Goal: Information Seeking & Learning: Learn about a topic

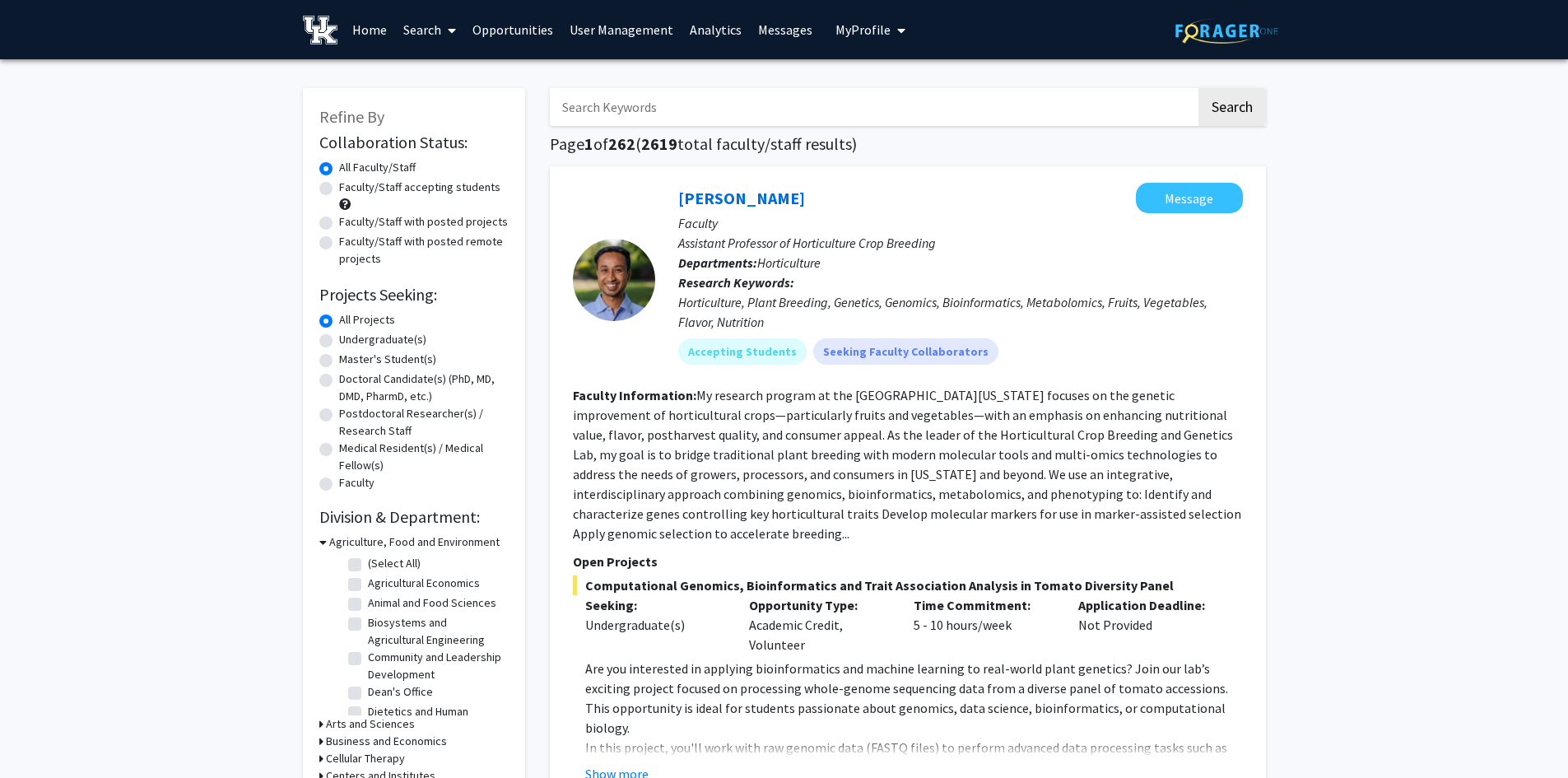
click at [870, 26] on span "My Profile" at bounding box center [863, 30] width 56 height 16
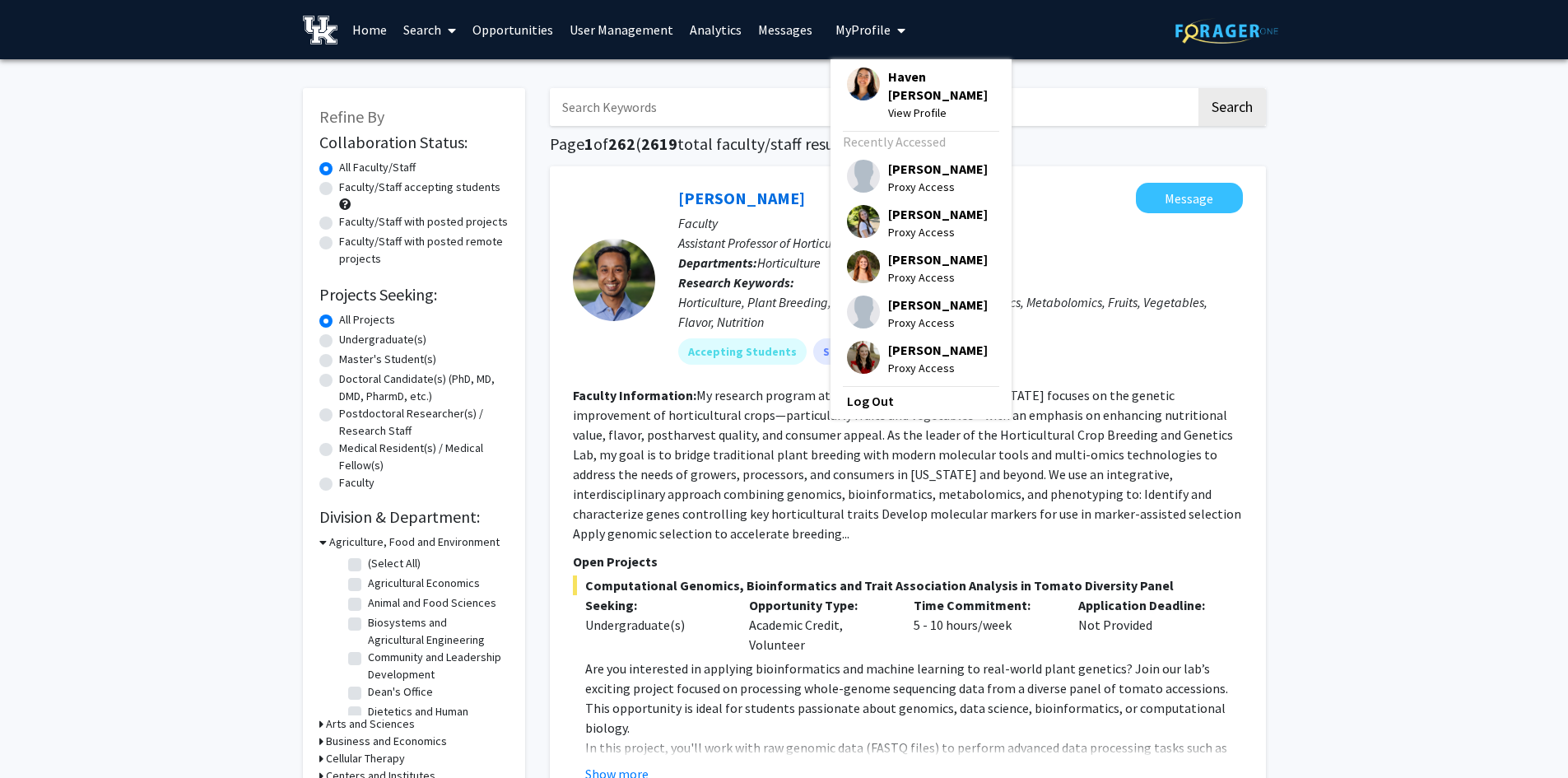
click at [434, 39] on link "Search" at bounding box center [430, 29] width 69 height 57
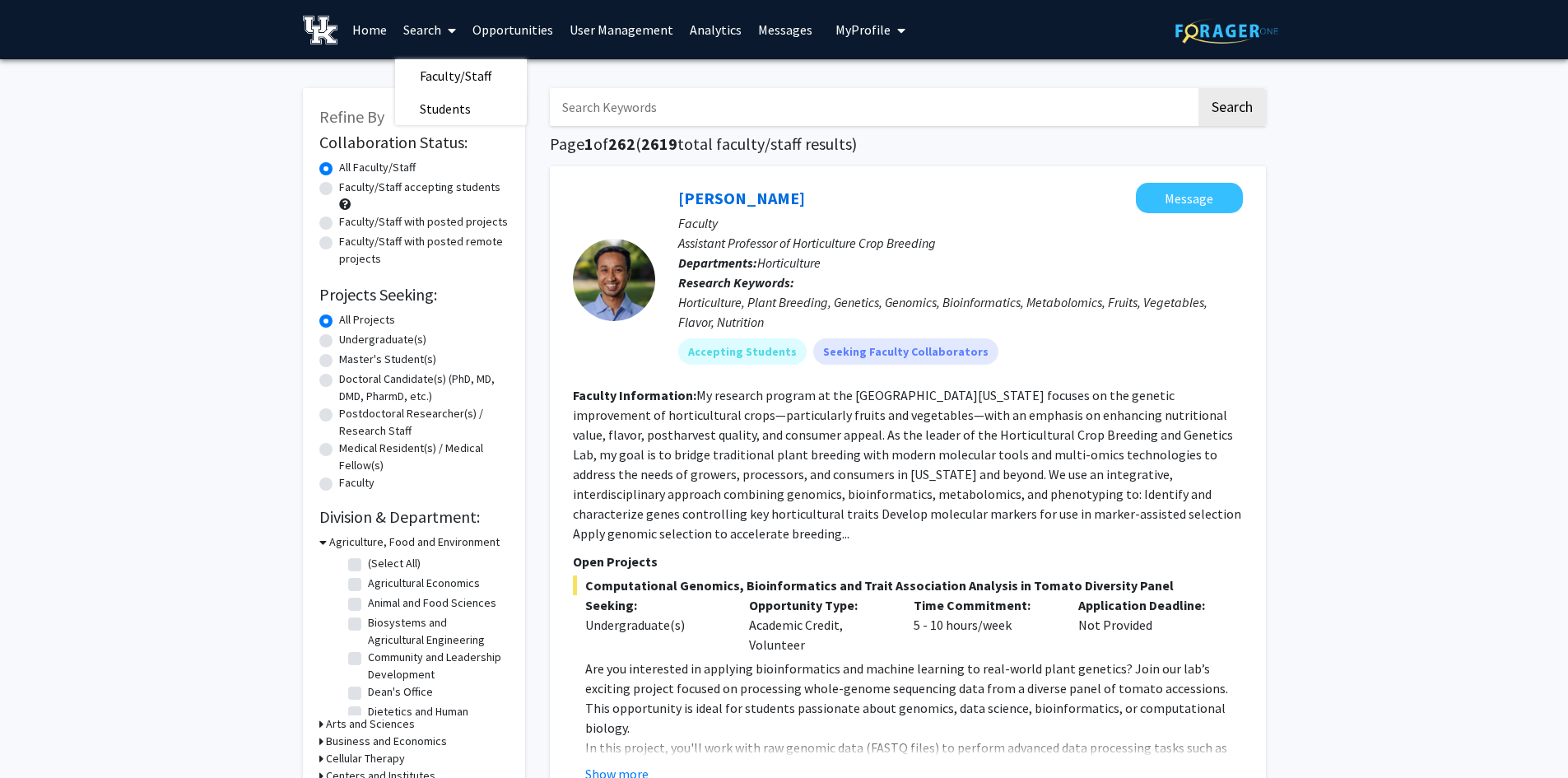
click at [331, 40] on img at bounding box center [320, 30] width 35 height 29
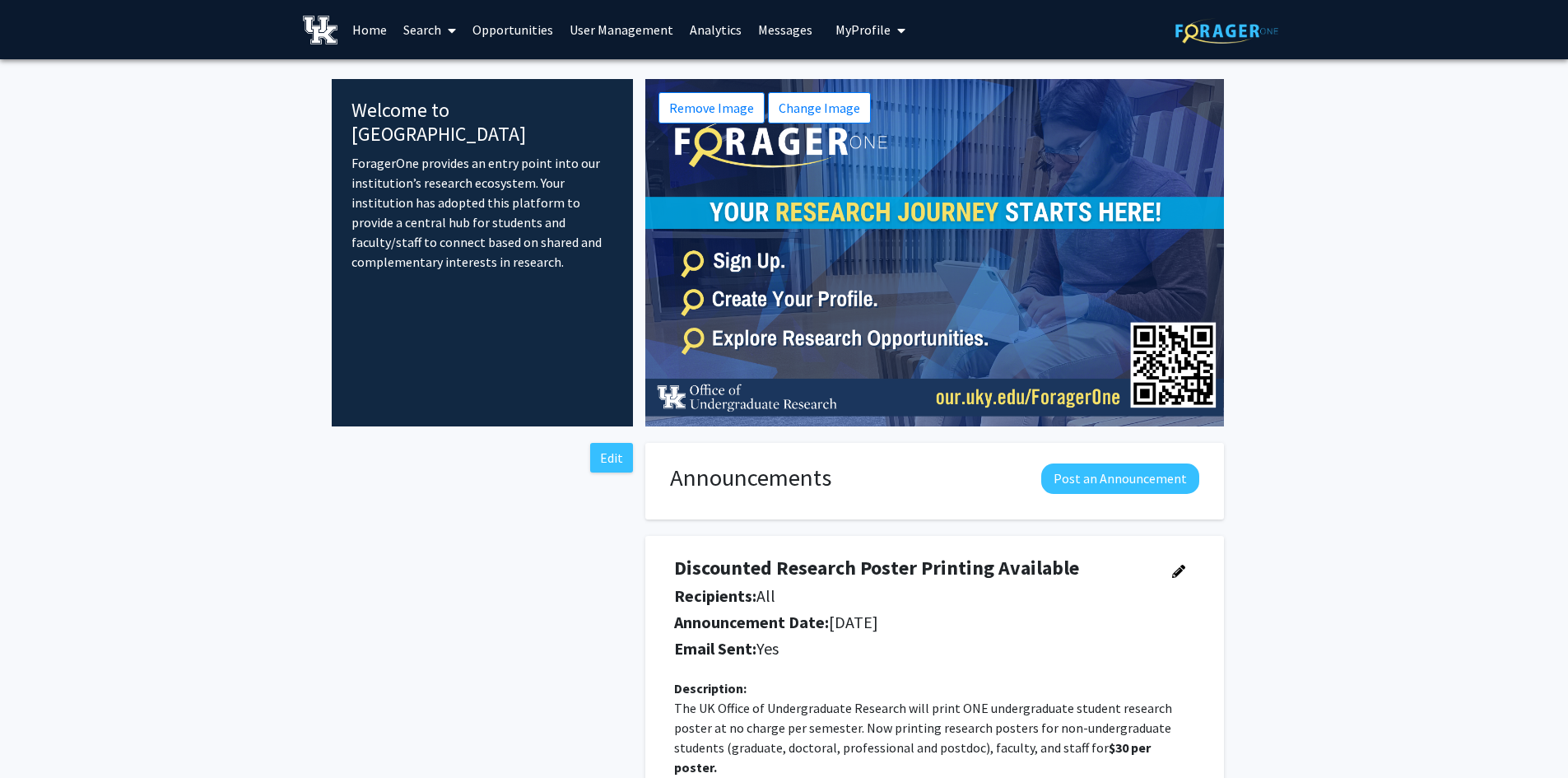
click at [643, 36] on link "User Management" at bounding box center [622, 29] width 120 height 57
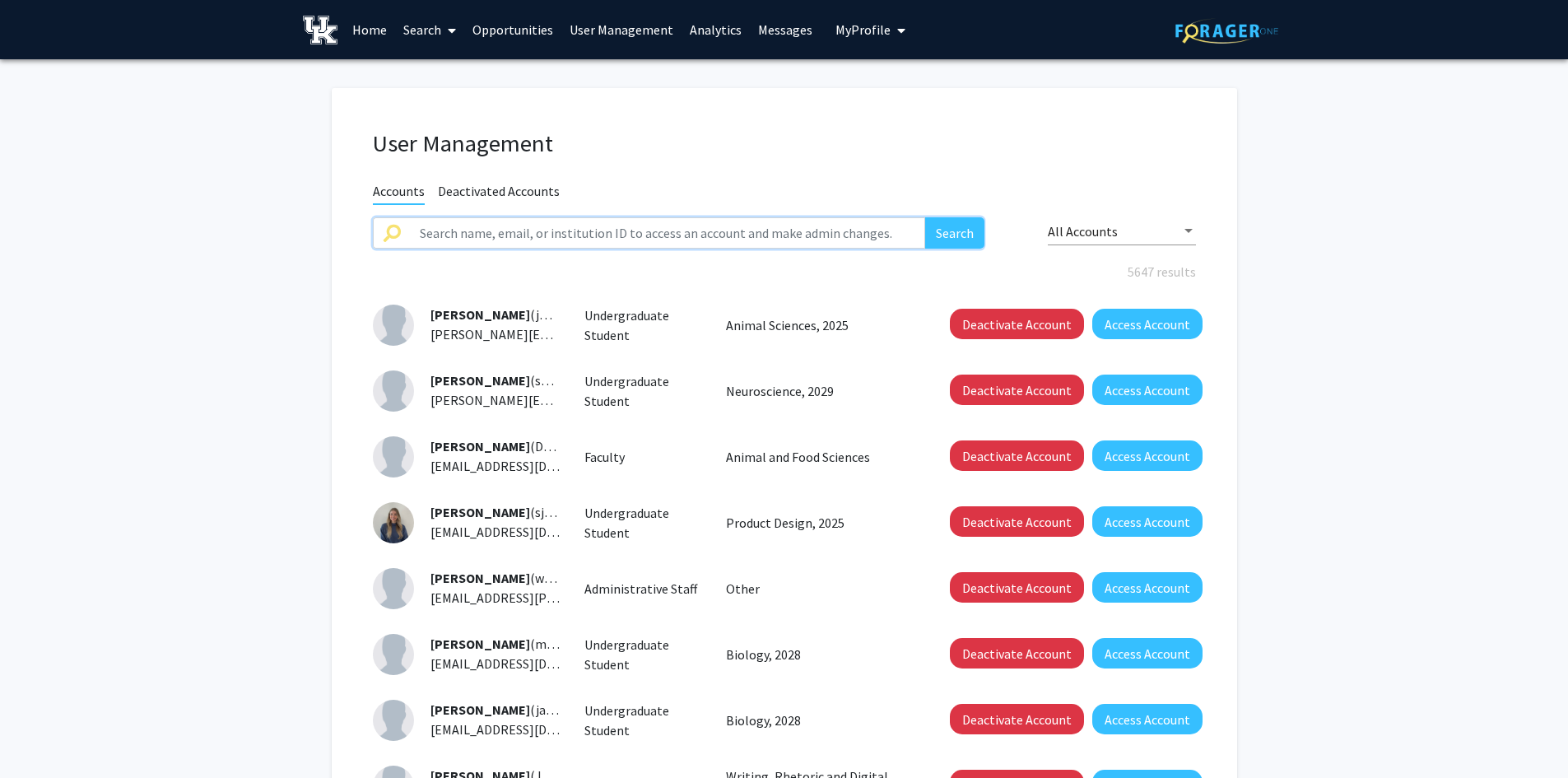
click at [597, 234] on input "text" at bounding box center [667, 233] width 516 height 31
type input "[PERSON_NAME]"
click at [958, 224] on button "Search" at bounding box center [954, 233] width 59 height 31
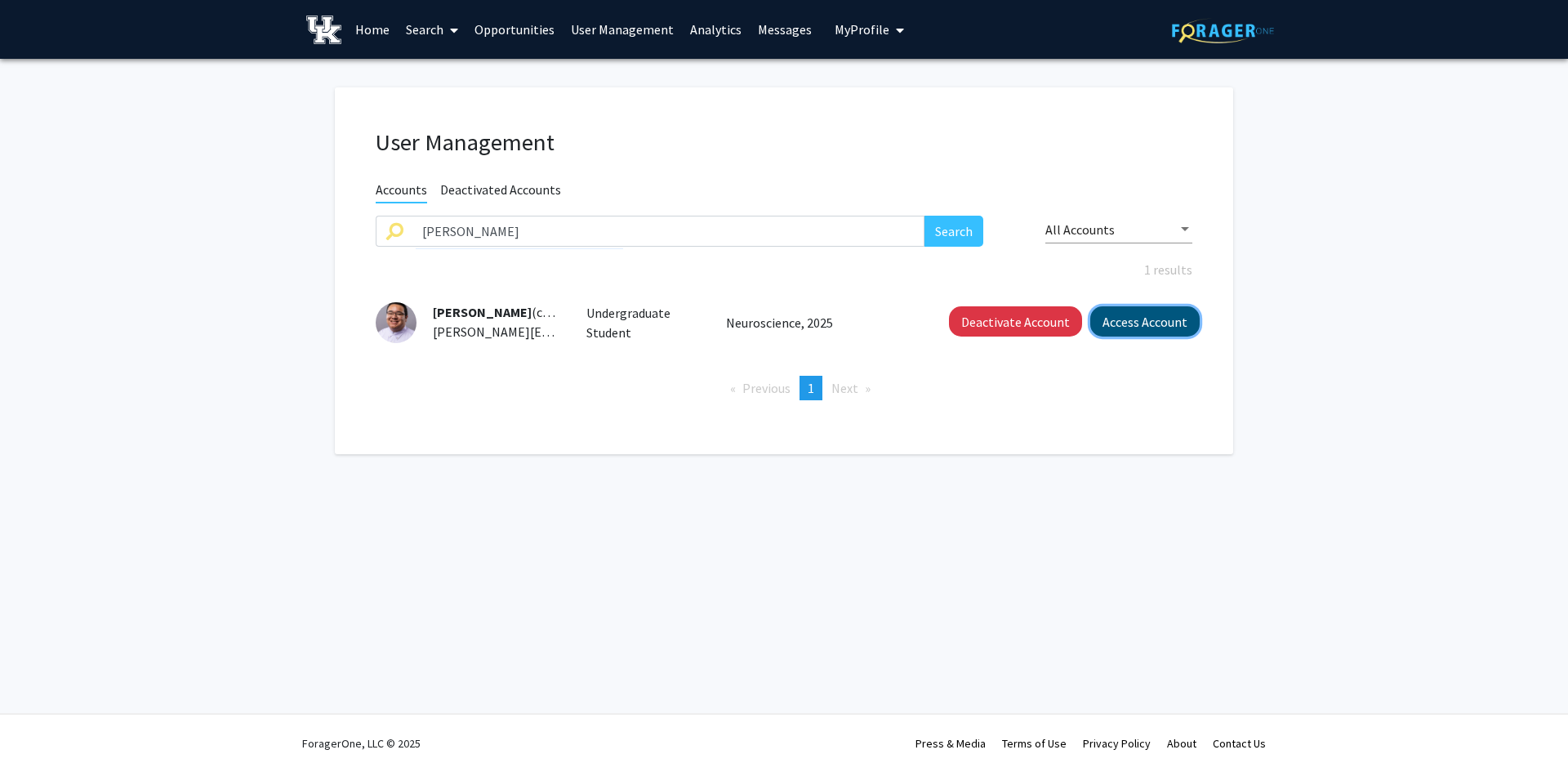
click at [1156, 329] on button "Access Account" at bounding box center [1144, 321] width 109 height 30
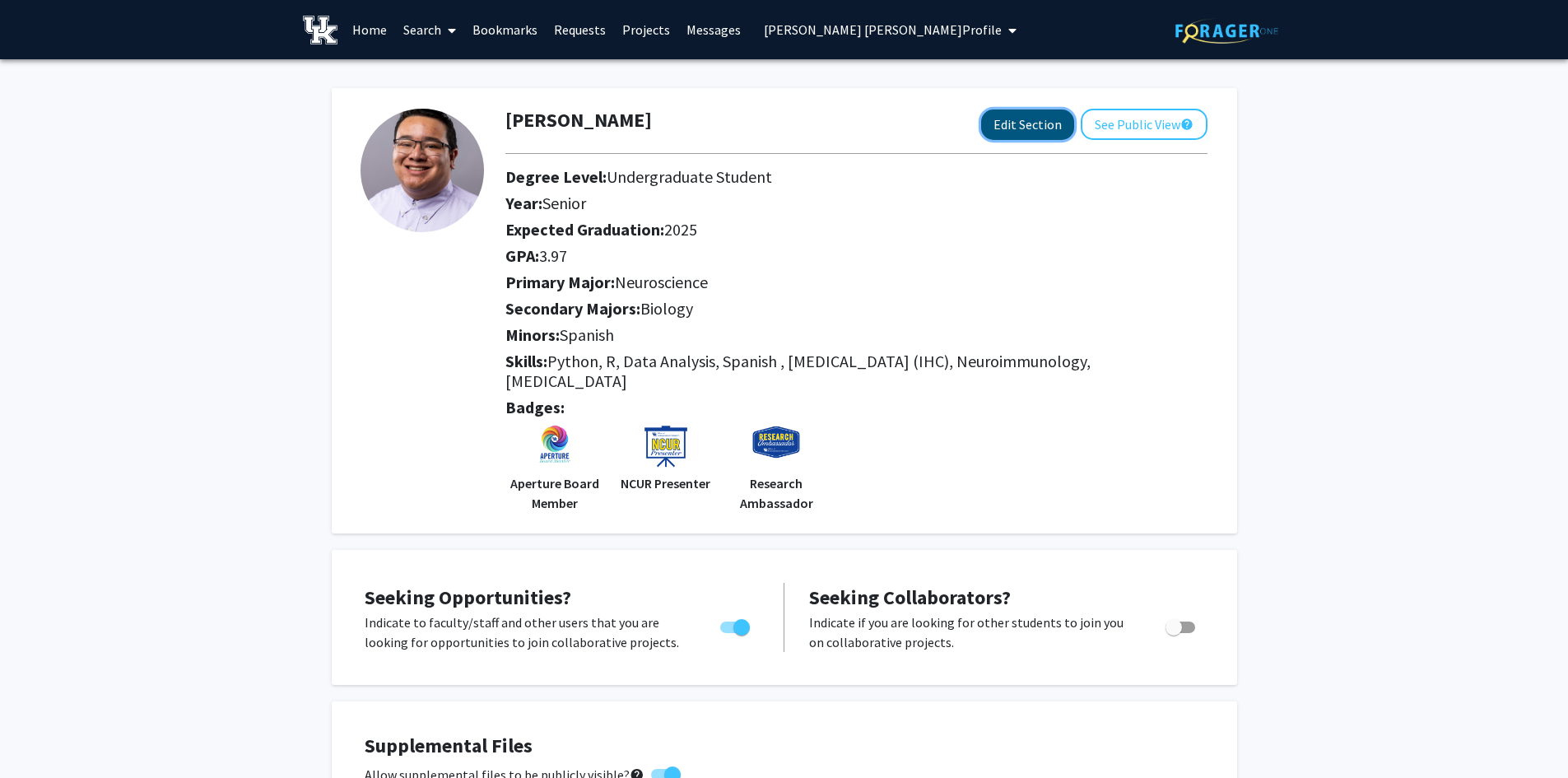
click at [1021, 113] on button "Edit Section" at bounding box center [1027, 124] width 93 height 30
select select "senior"
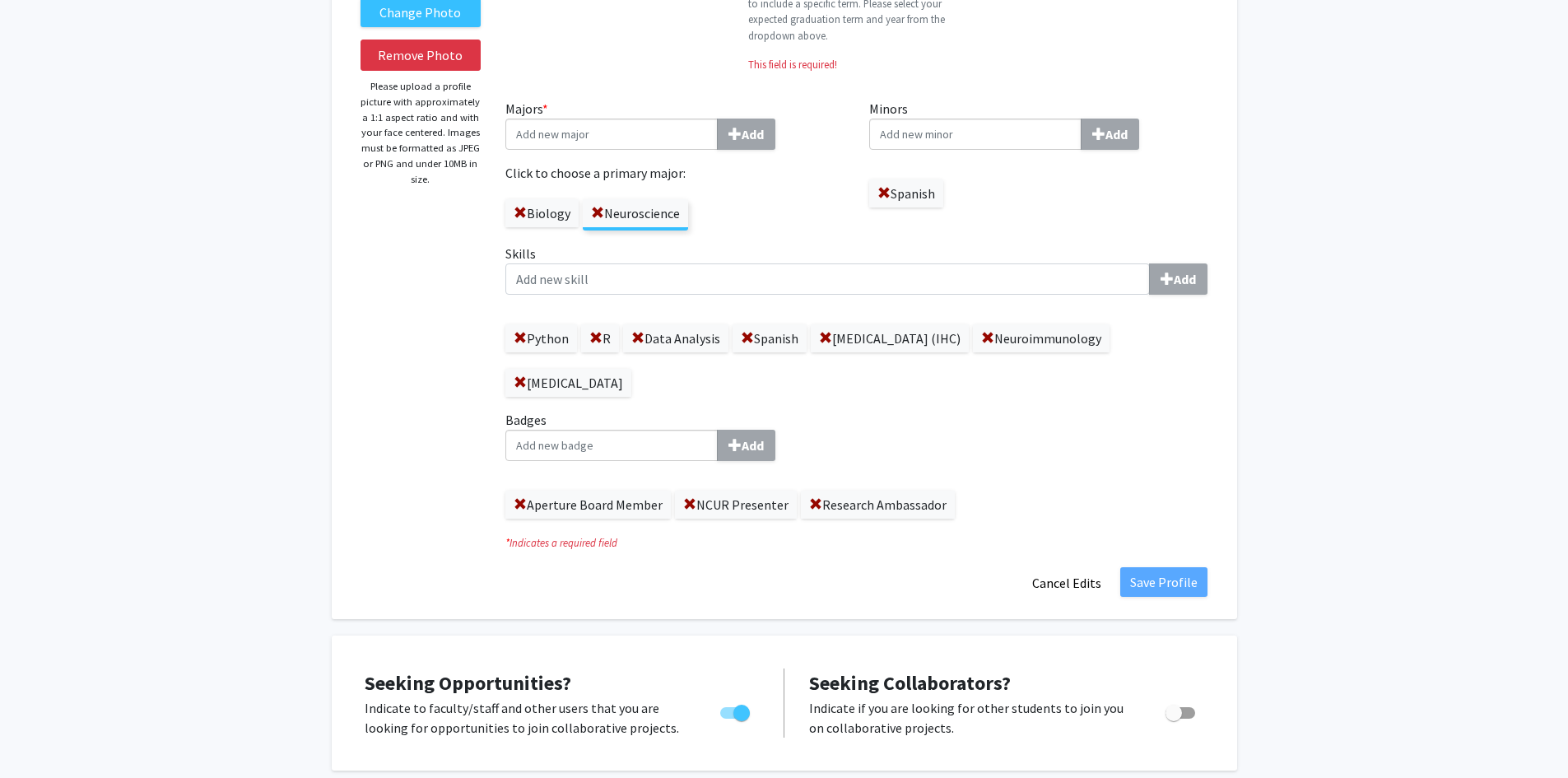
scroll to position [165, 0]
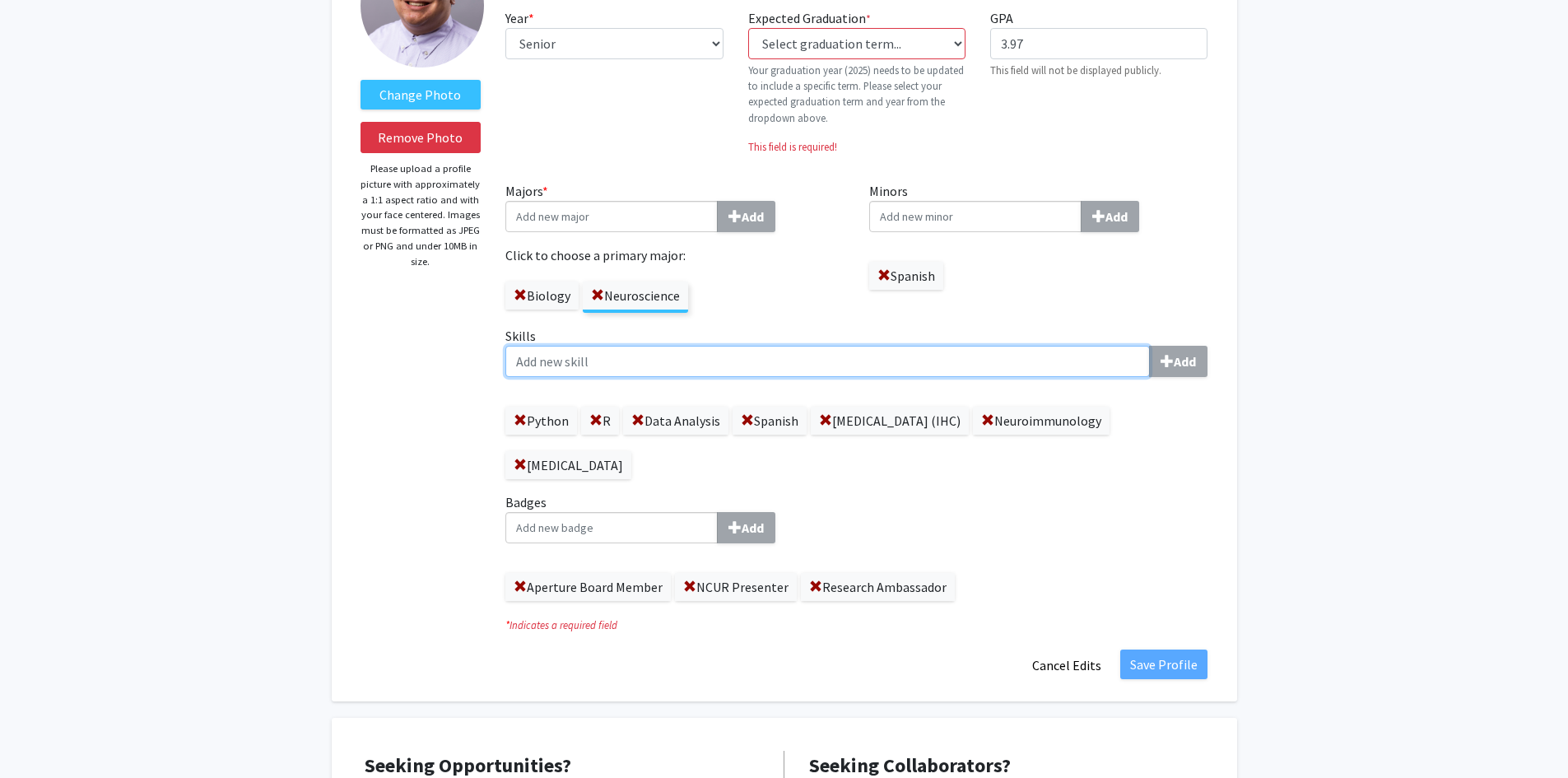
click at [597, 367] on input "Skills Add" at bounding box center [827, 361] width 644 height 31
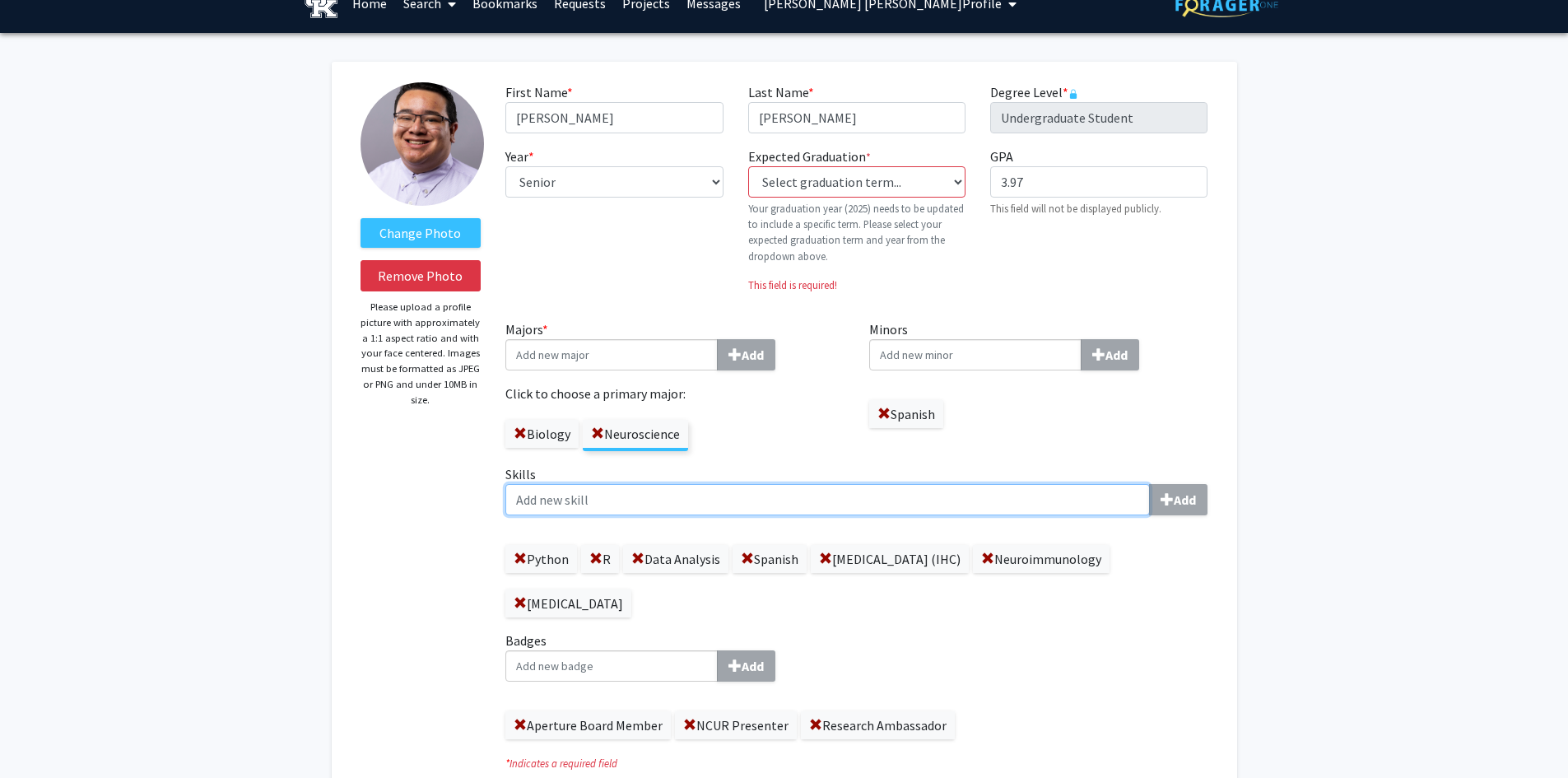
scroll to position [0, 0]
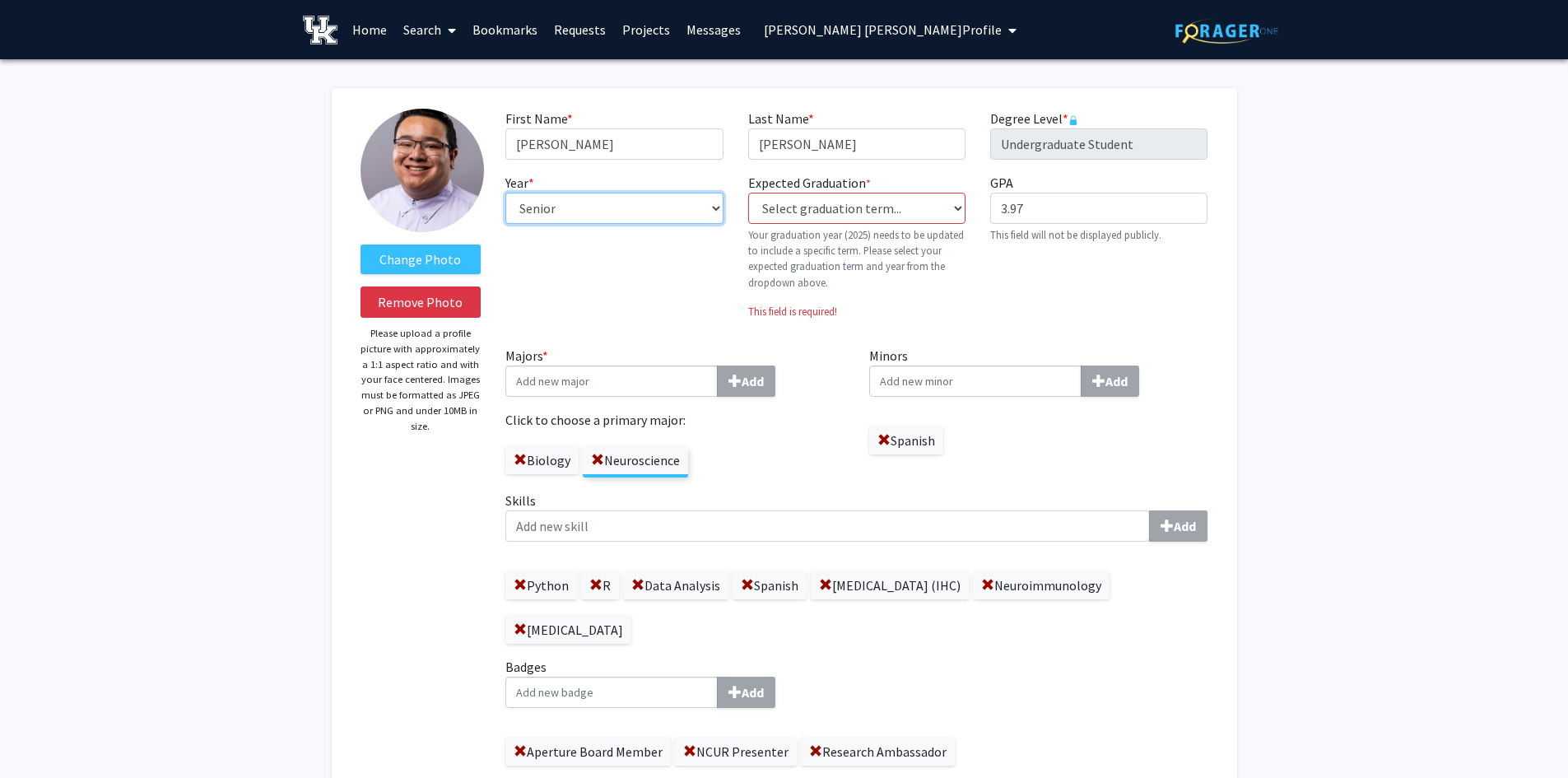
click at [705, 203] on select "--- First-year Sophomore Junior Senior Postbaccalaureate Certificate" at bounding box center [613, 208] width 217 height 31
drag, startPoint x: 1172, startPoint y: 302, endPoint x: 1120, endPoint y: 300, distance: 52.0
click at [1173, 302] on div "GPA required 3.97 This field will not be displayed publicly." at bounding box center [1098, 252] width 242 height 159
click at [551, 208] on select "--- First-year Sophomore Junior Senior Postbaccalaureate Certificate" at bounding box center [613, 208] width 217 height 31
click at [1135, 323] on div "GPA required 3.97 This field will not be displayed publicly." at bounding box center [1098, 252] width 242 height 159
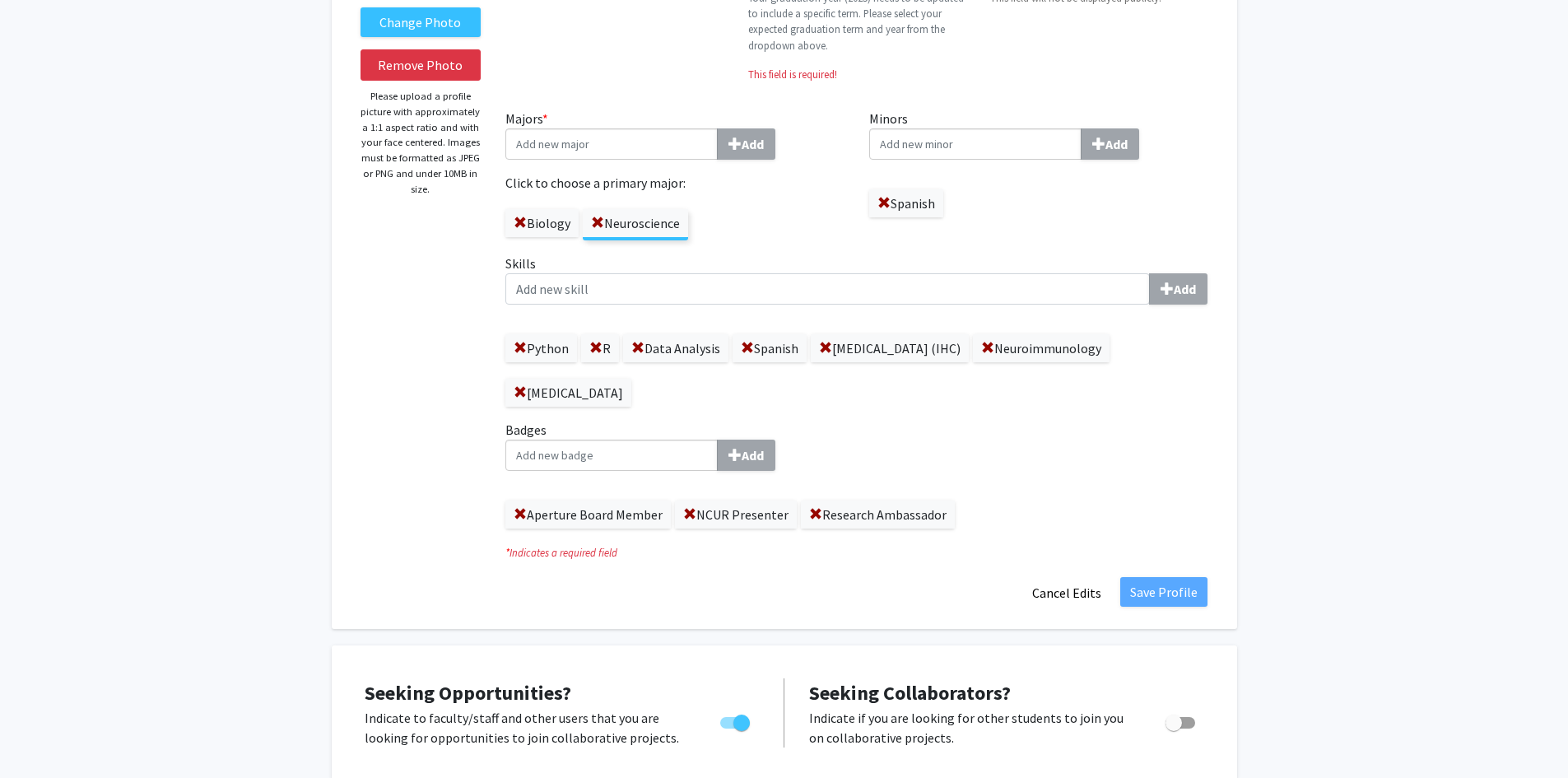
scroll to position [329, 0]
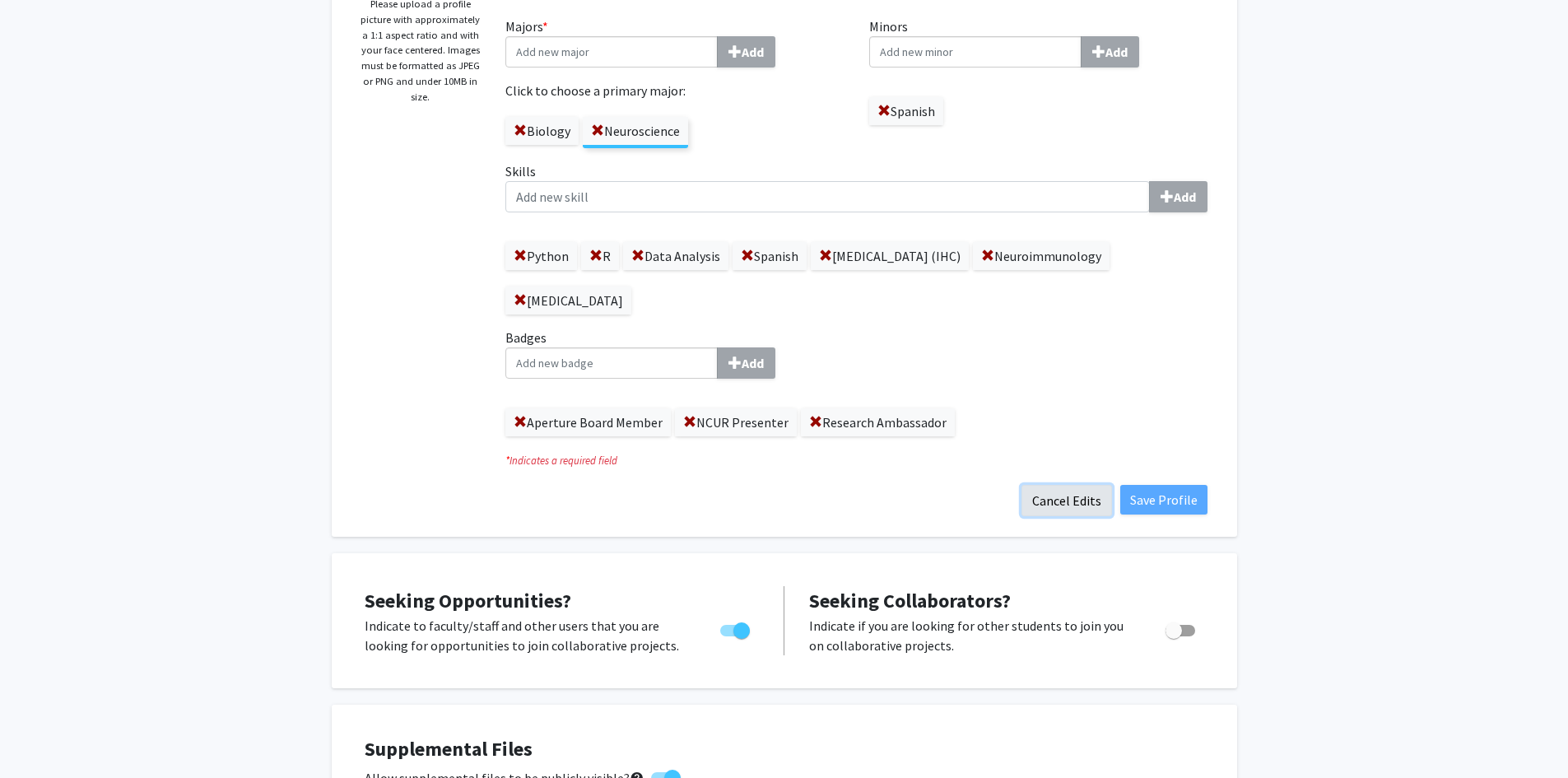
click at [1060, 497] on button "Cancel Edits" at bounding box center [1066, 500] width 90 height 31
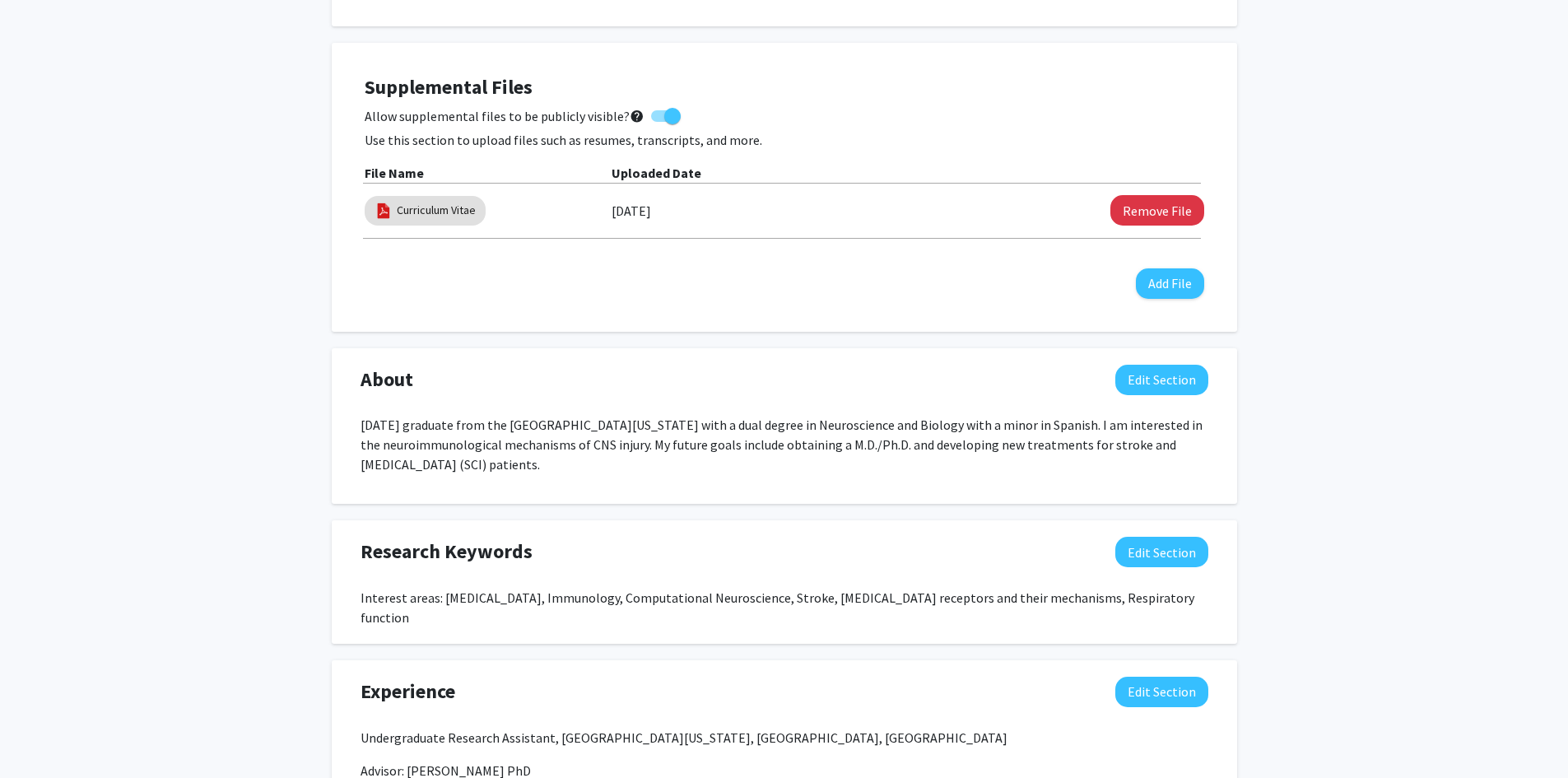
scroll to position [741, 0]
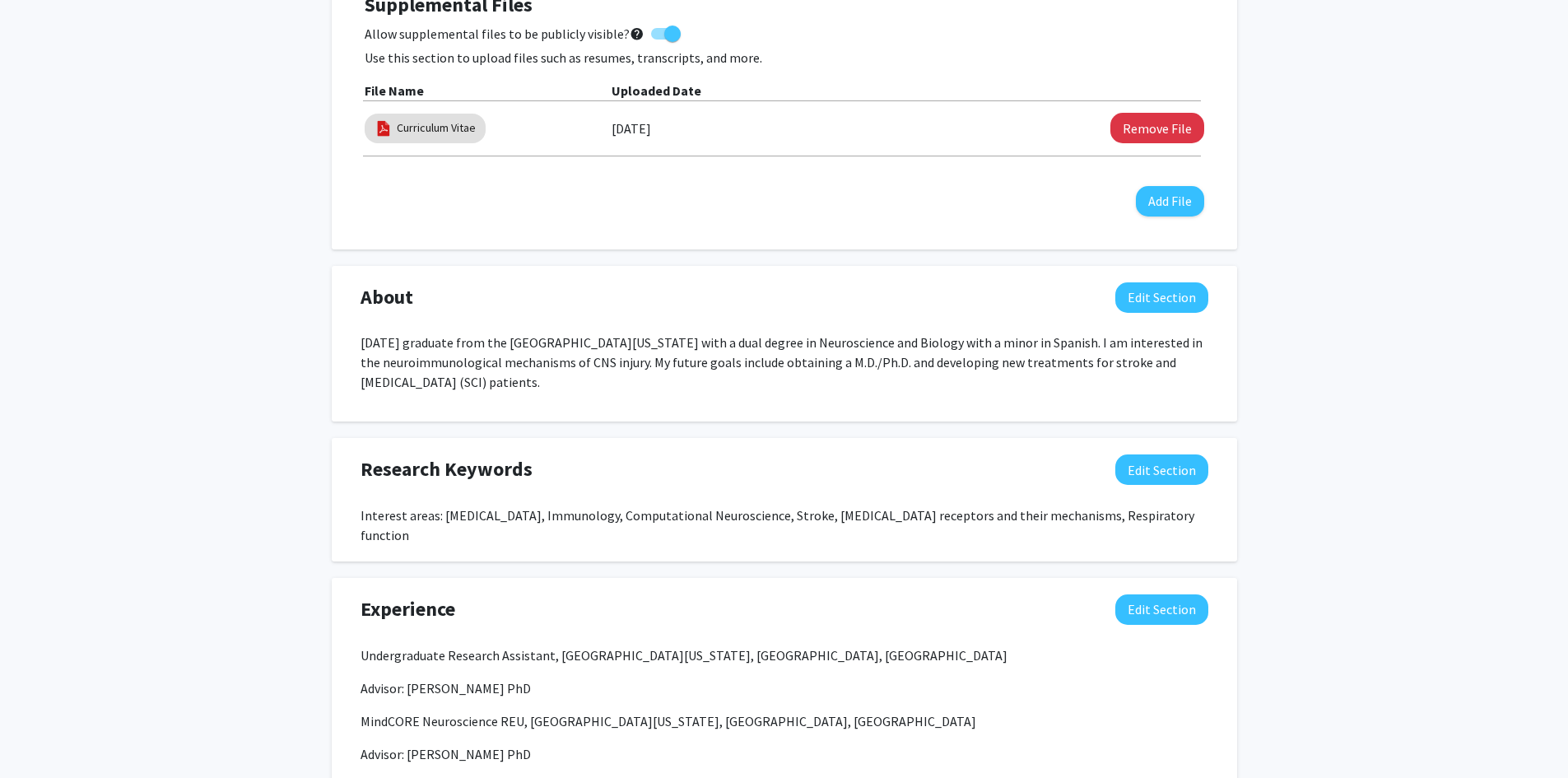
drag, startPoint x: 426, startPoint y: 298, endPoint x: 417, endPoint y: 298, distance: 9.0
click at [417, 298] on div "About Edit Section" at bounding box center [784, 301] width 873 height 38
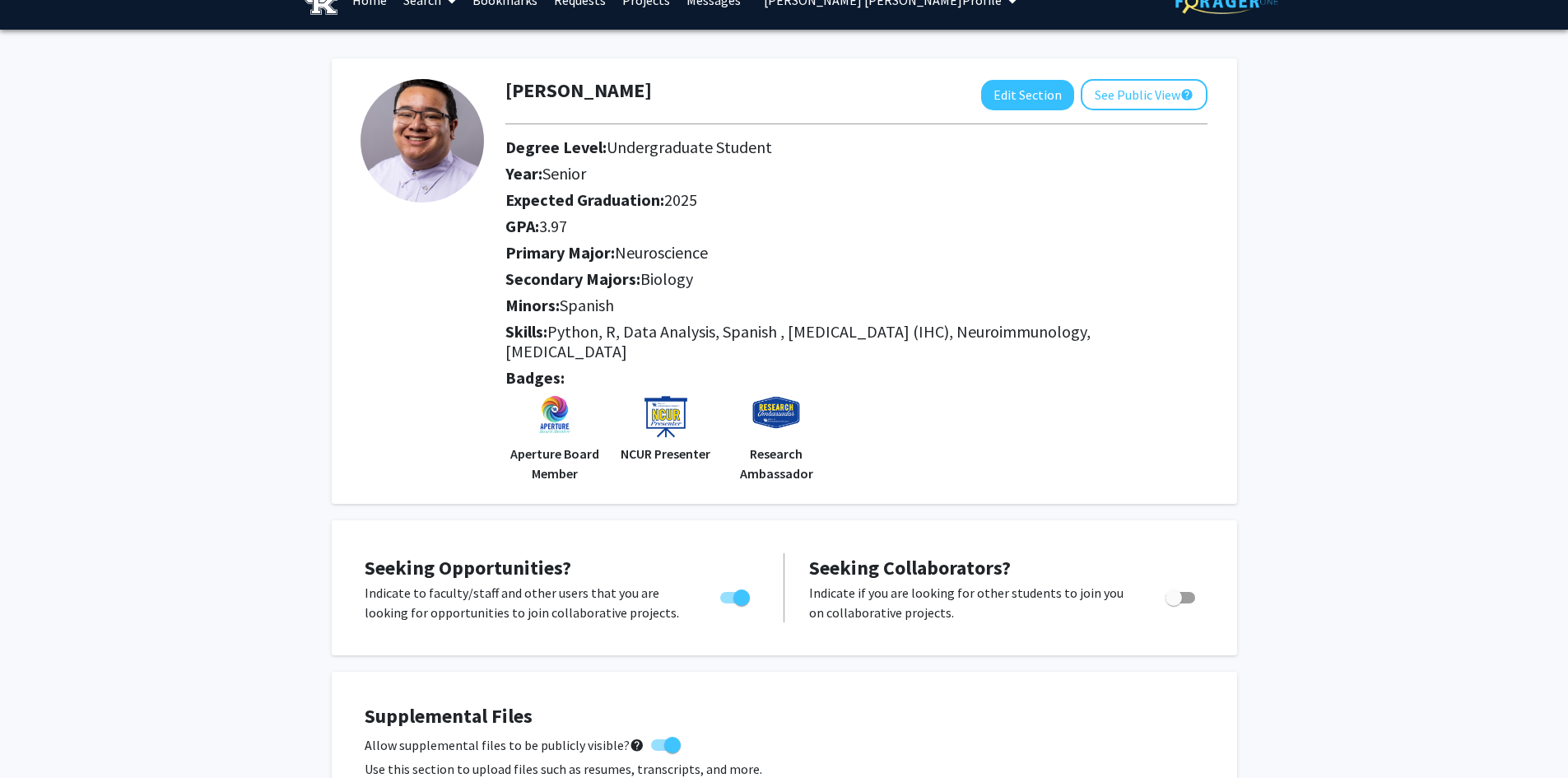
scroll to position [0, 0]
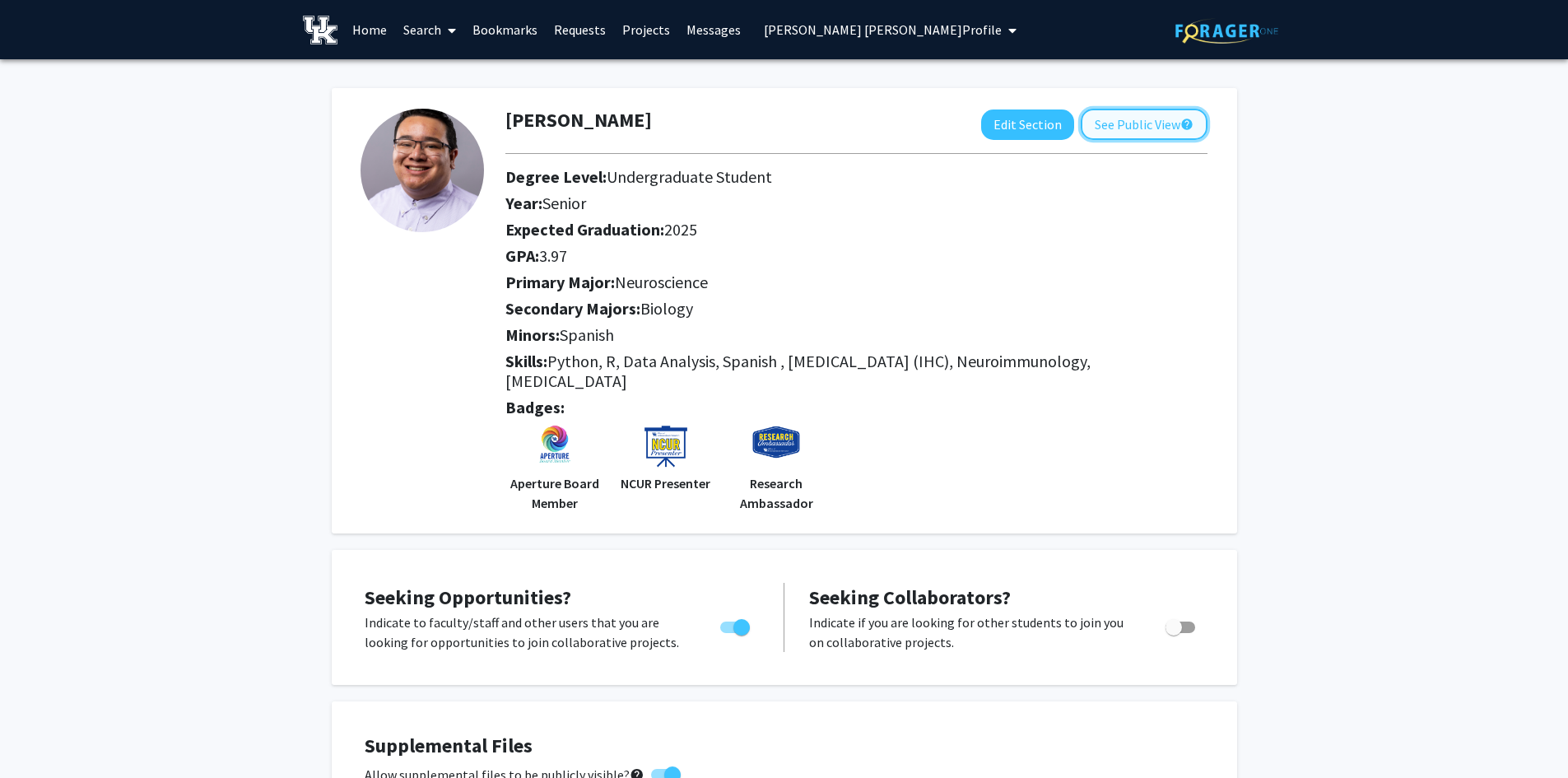
click at [1109, 126] on button "See Public View help" at bounding box center [1143, 124] width 126 height 31
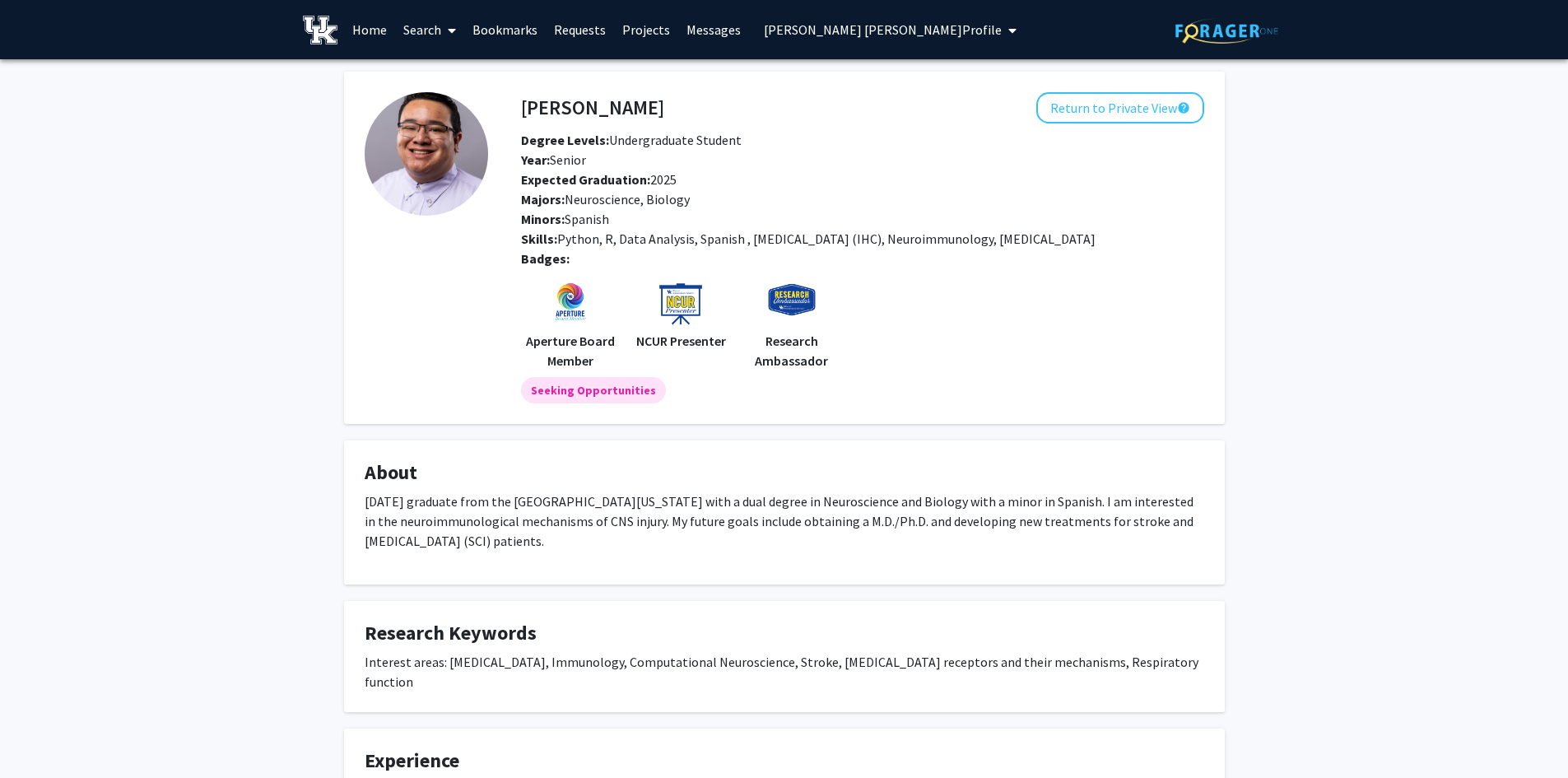
click at [424, 34] on link "Search" at bounding box center [430, 29] width 69 height 57
click at [438, 81] on span "Faculty/Staff" at bounding box center [455, 76] width 121 height 33
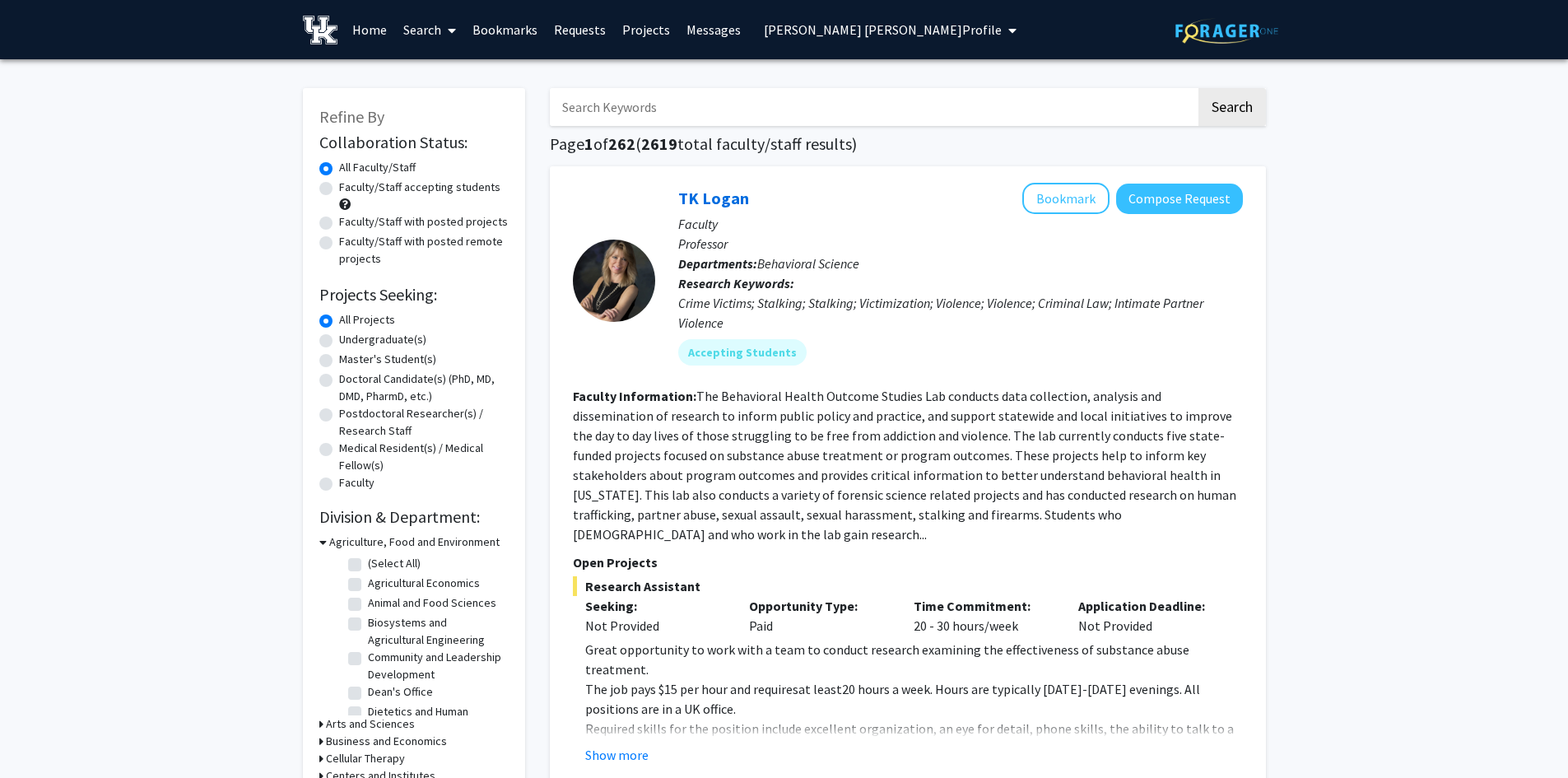
click at [612, 106] on input "Search Keywords" at bounding box center [873, 107] width 646 height 38
type input "photography"
click at [1199, 88] on button "Search" at bounding box center [1232, 107] width 67 height 38
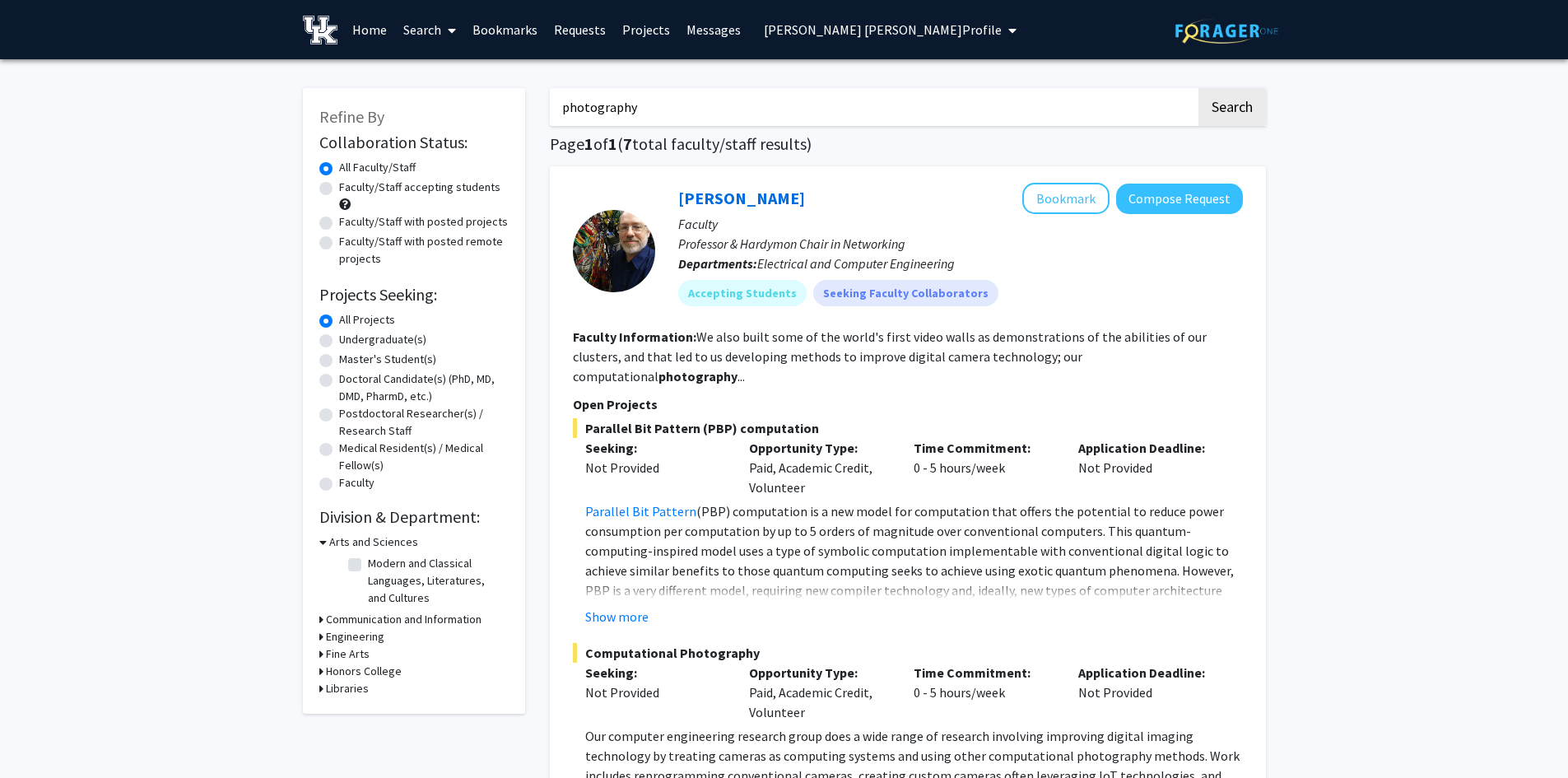
click at [635, 104] on input "photography" at bounding box center [873, 107] width 646 height 38
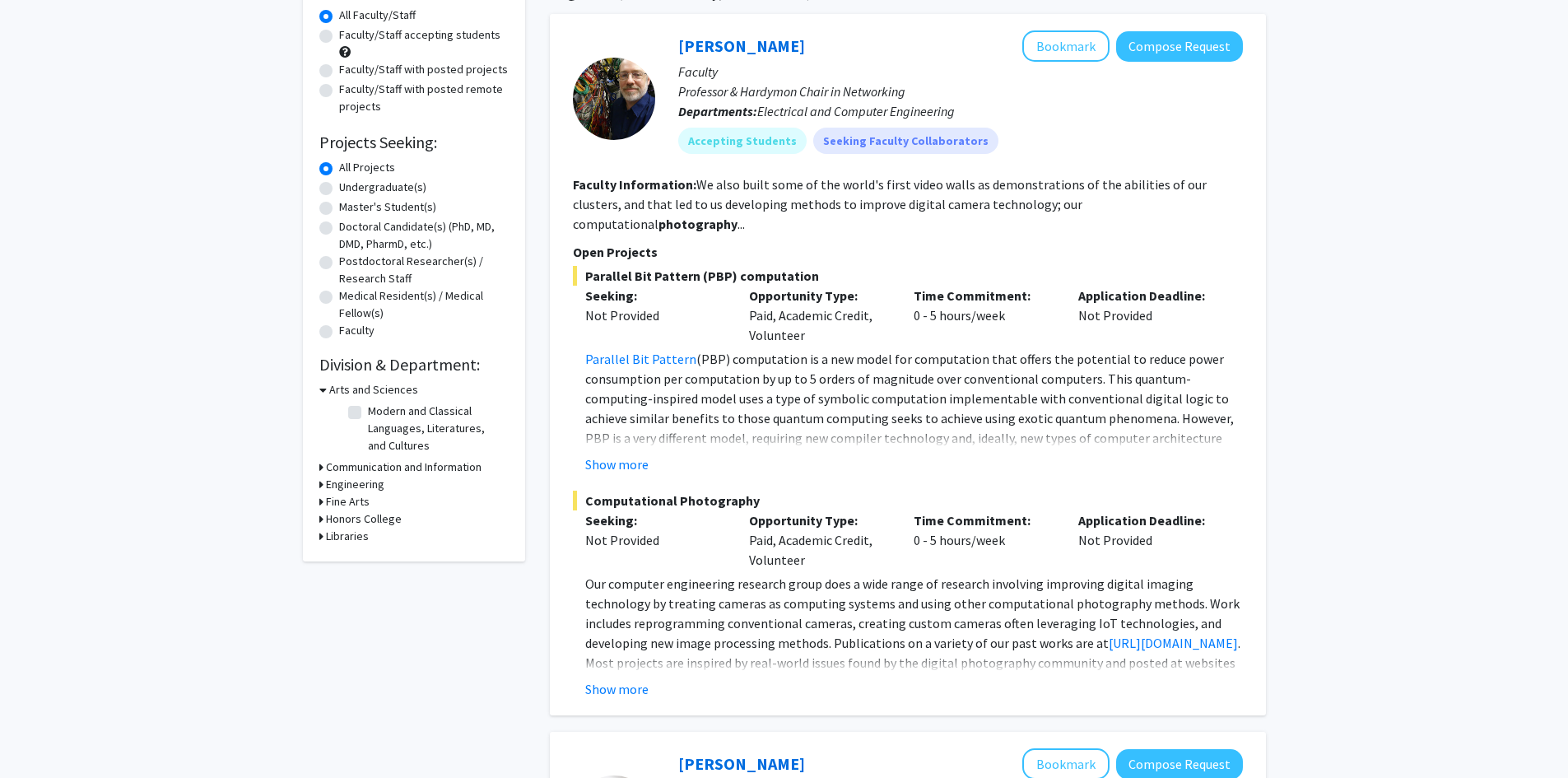
scroll to position [165, 0]
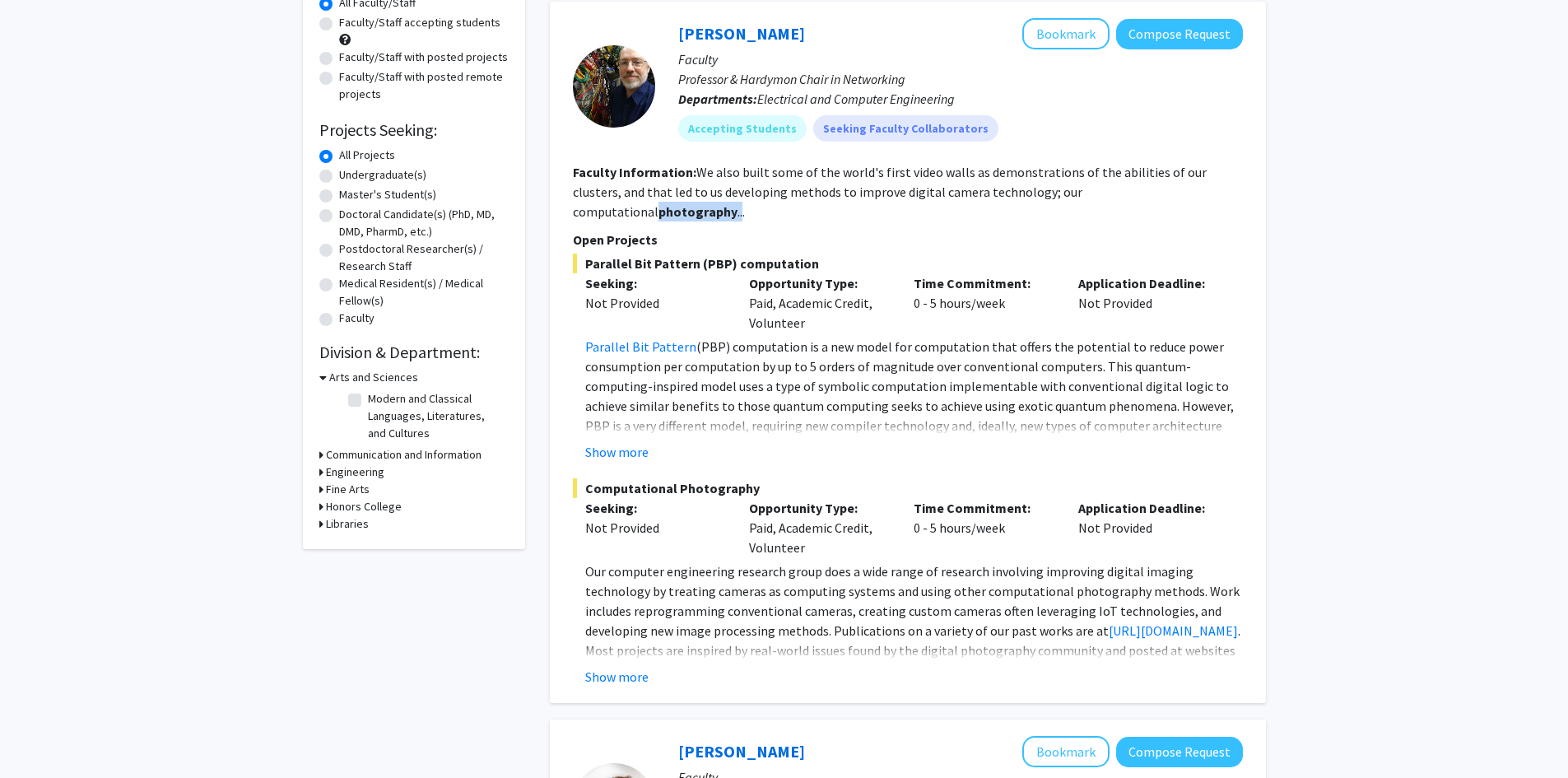
drag, startPoint x: 1102, startPoint y: 192, endPoint x: 1182, endPoint y: 188, distance: 80.1
click at [1182, 188] on fg-read-more "We also built some of the world's first video walls as demonstrations of the ab…" at bounding box center [889, 191] width 633 height 56
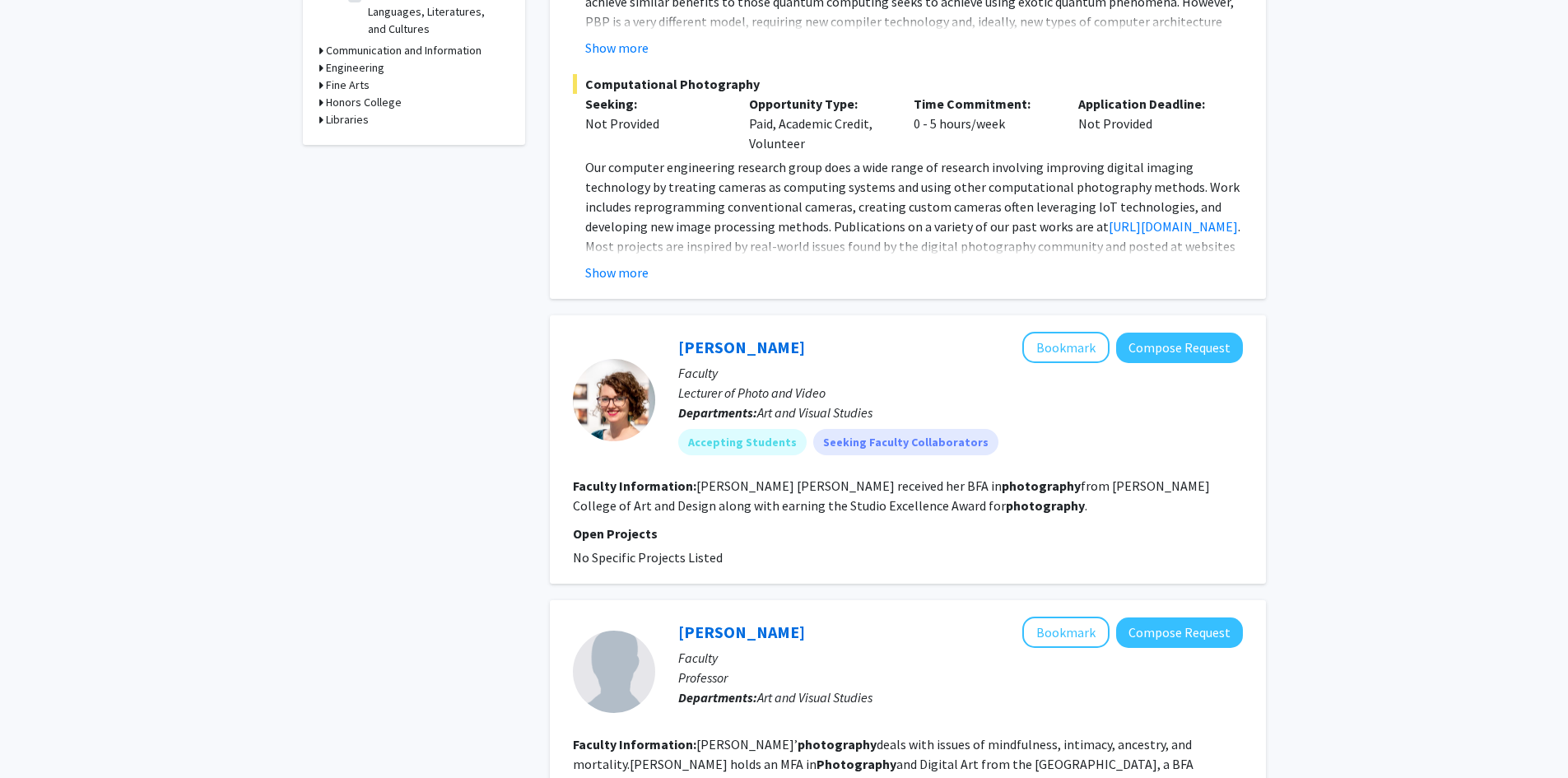
scroll to position [576, 0]
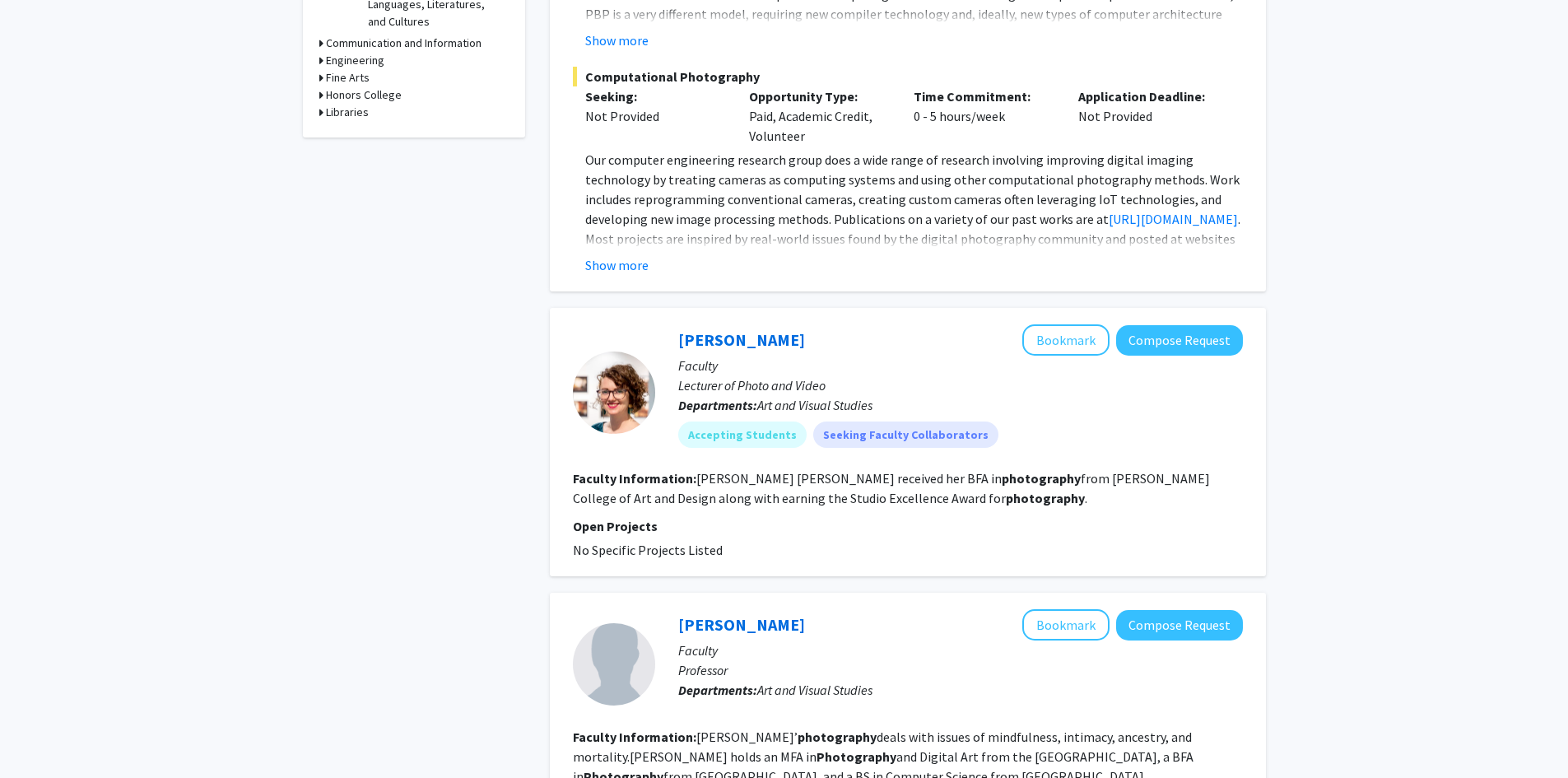
click at [898, 516] on p "Open Projects" at bounding box center [907, 526] width 670 height 20
click at [741, 329] on link "[PERSON_NAME]" at bounding box center [741, 339] width 126 height 21
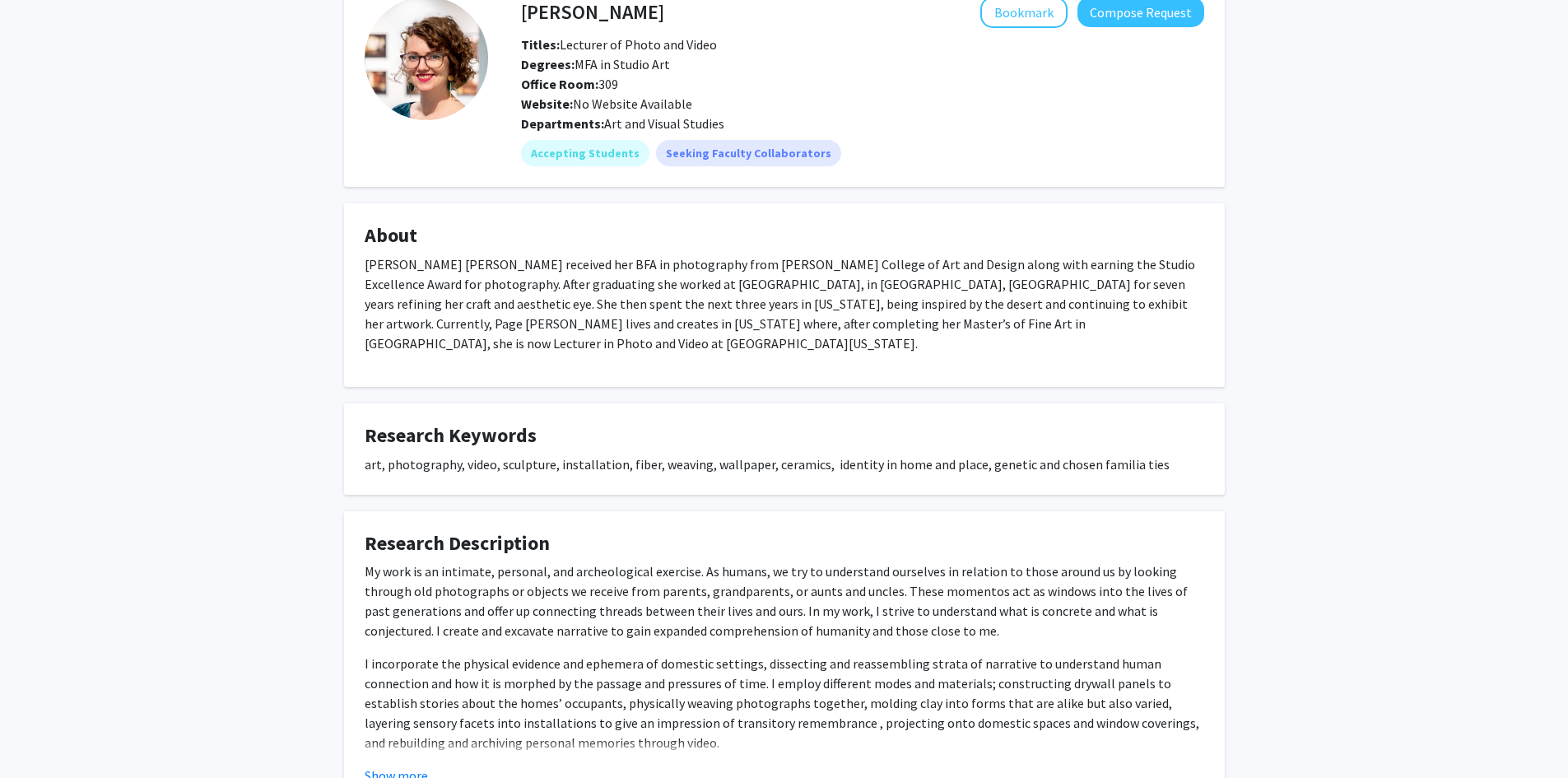
scroll to position [125, 0]
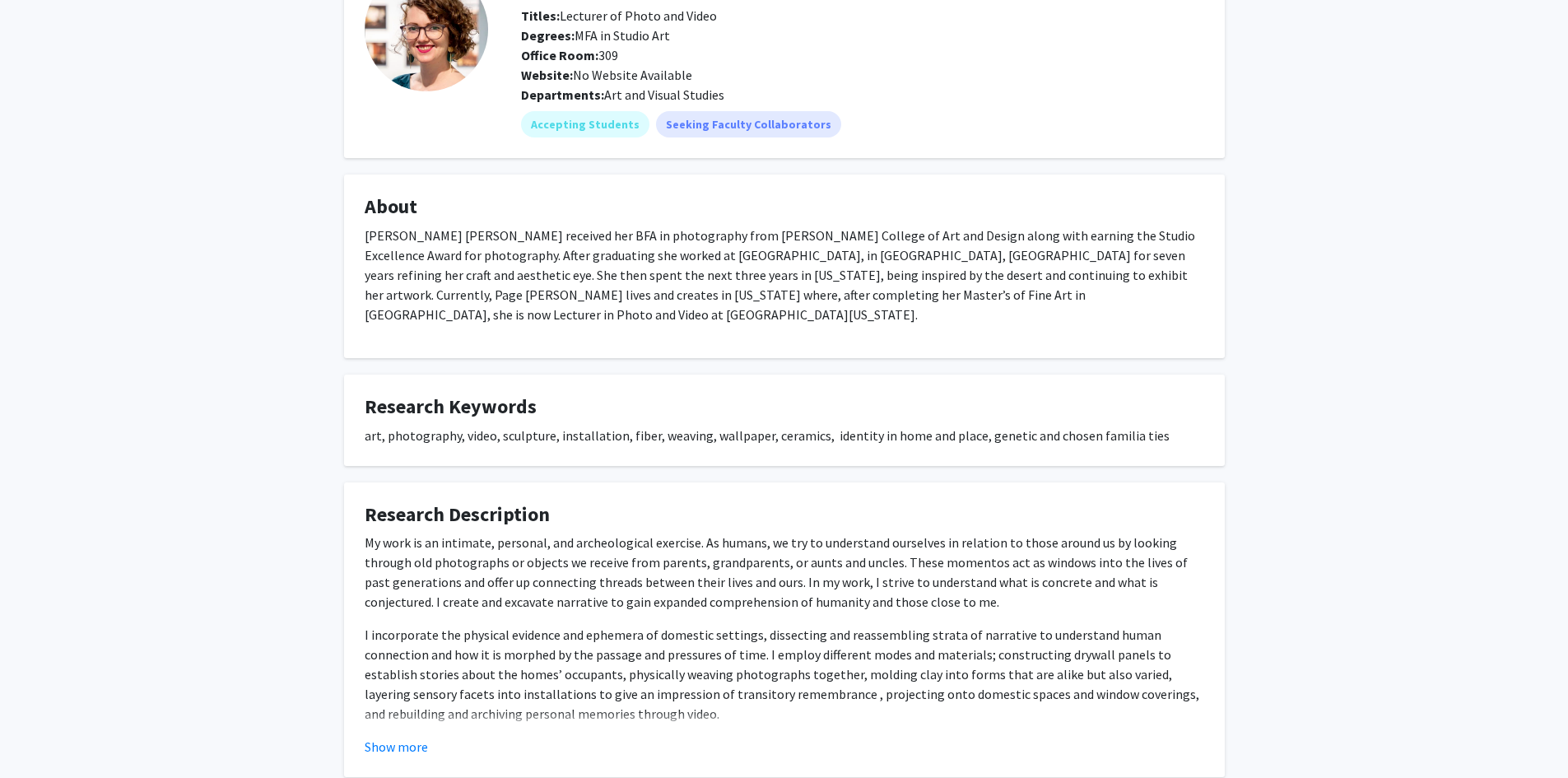
drag, startPoint x: 412, startPoint y: 726, endPoint x: 503, endPoint y: 582, distance: 170.3
click at [411, 736] on button "Show more" at bounding box center [397, 746] width 64 height 20
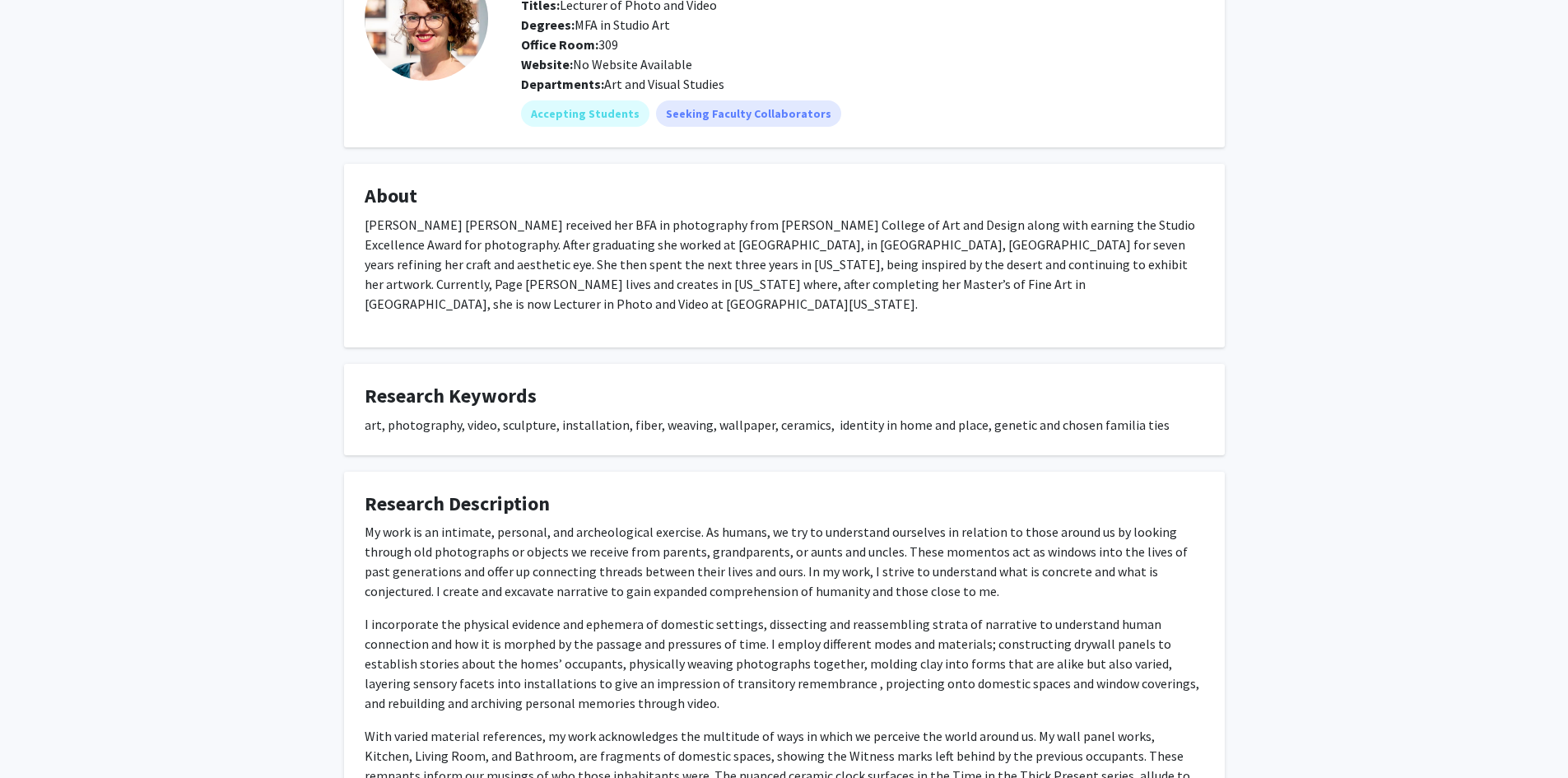
scroll to position [0, 0]
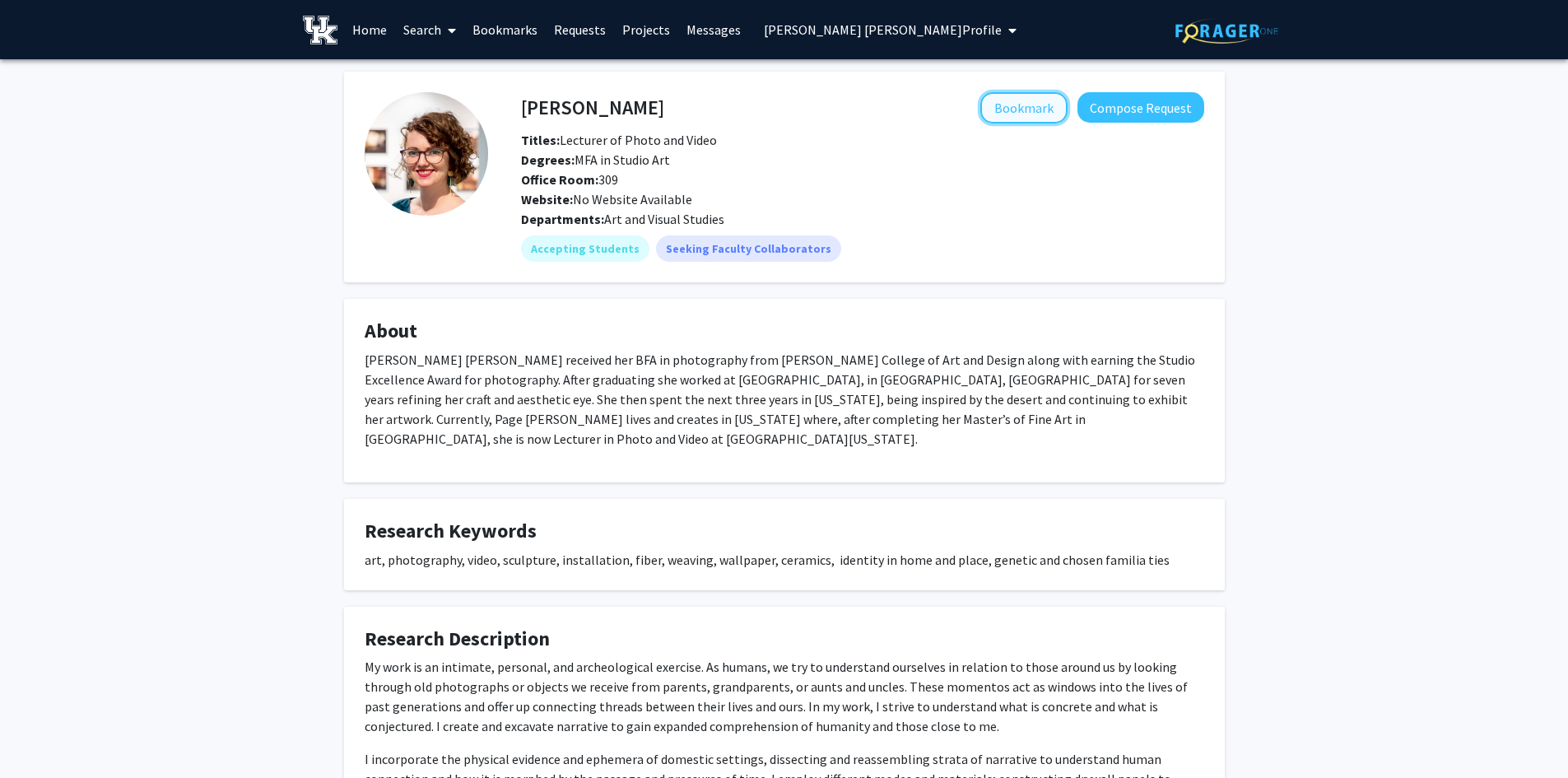
click at [1033, 110] on button "Bookmark" at bounding box center [1024, 107] width 87 height 31
click at [521, 35] on link "Bookmarks" at bounding box center [505, 29] width 82 height 57
click at [1098, 122] on button "Compose Request" at bounding box center [1140, 106] width 126 height 30
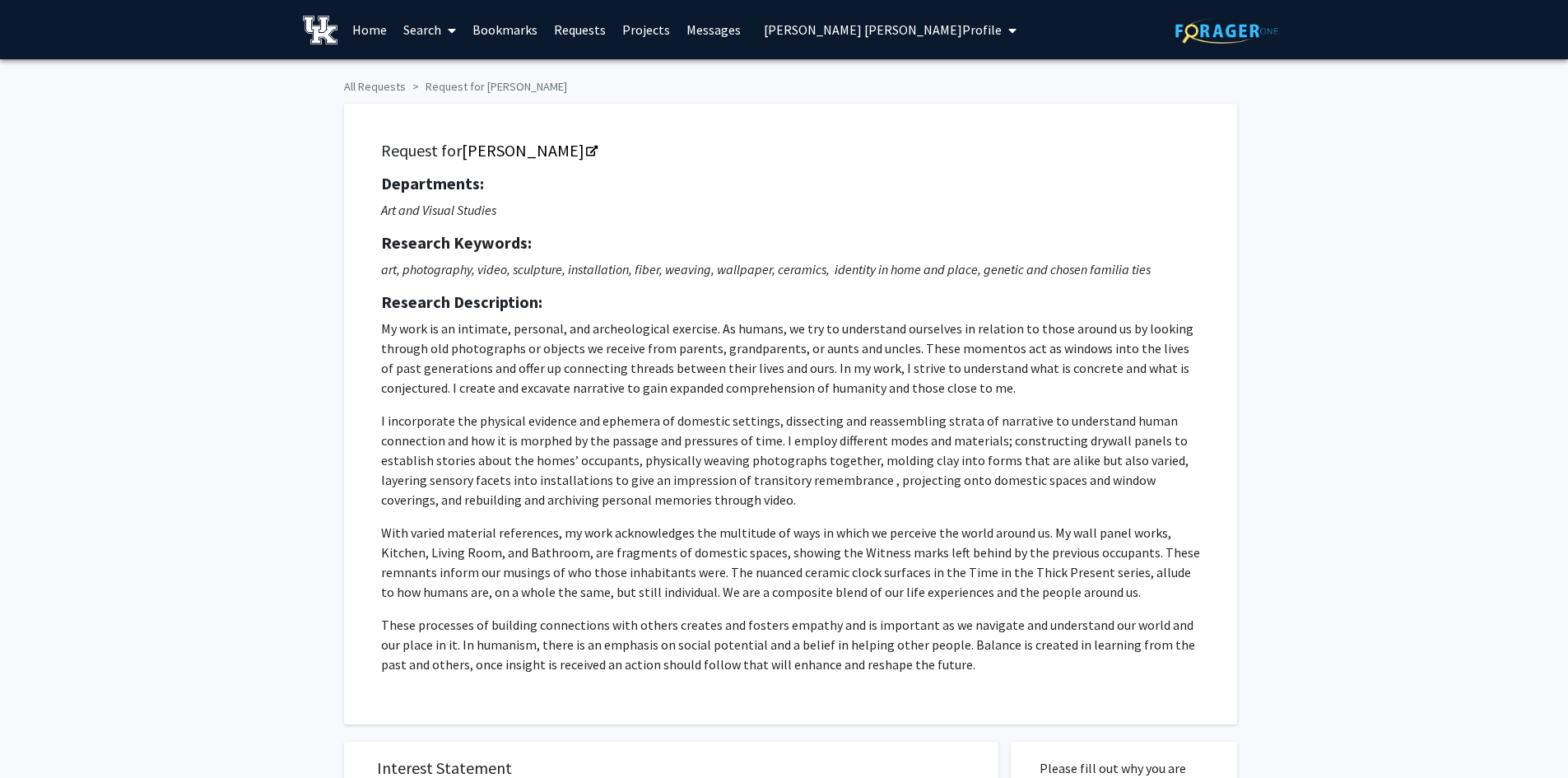
click at [420, 26] on link "Search" at bounding box center [430, 29] width 69 height 57
click at [460, 80] on span "Faculty/Staff" at bounding box center [455, 76] width 121 height 33
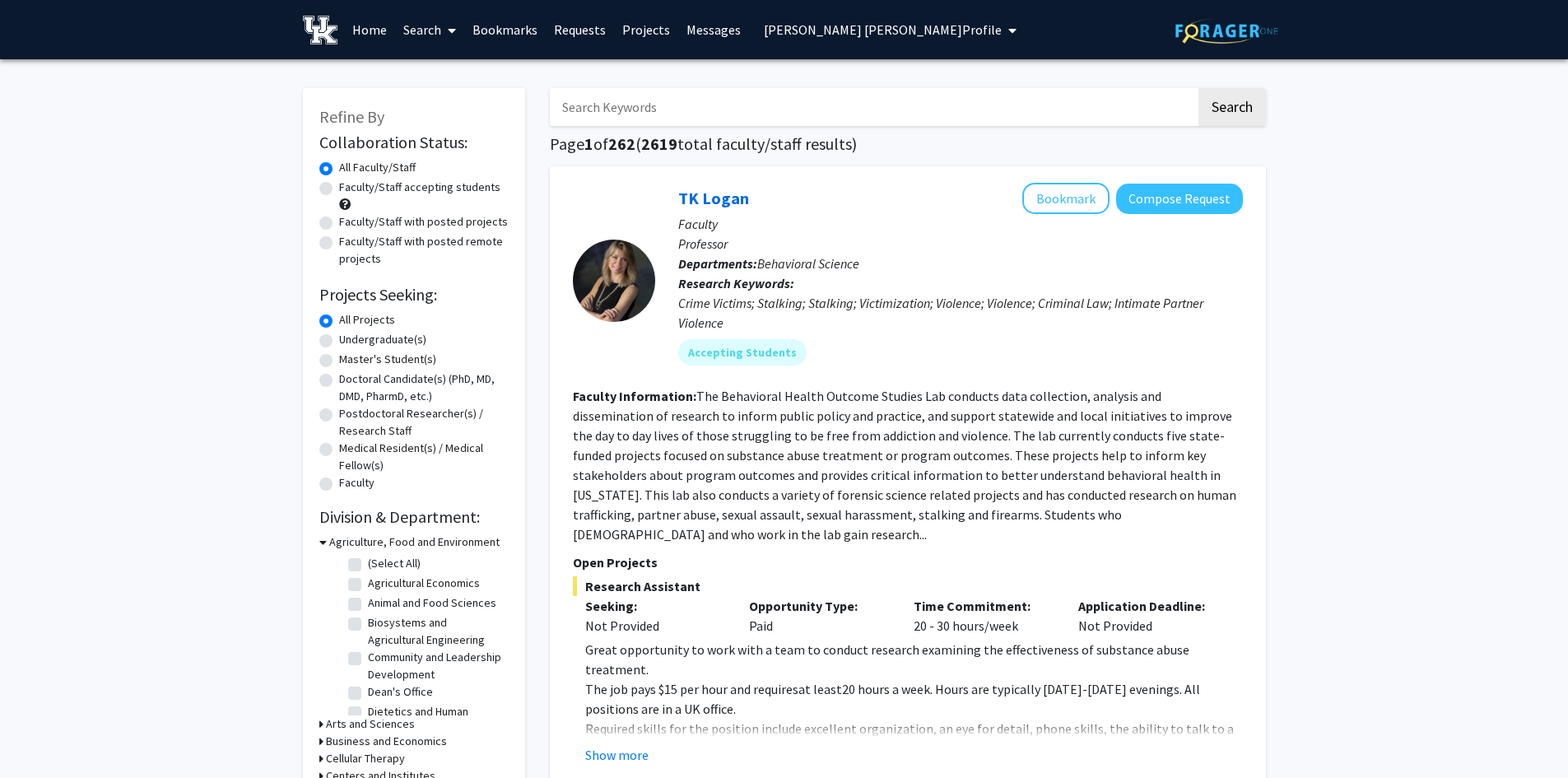
click at [622, 103] on input "Search Keywords" at bounding box center [873, 107] width 646 height 38
type input "[PERSON_NAME]"
click at [1199, 88] on button "Search" at bounding box center [1232, 107] width 67 height 38
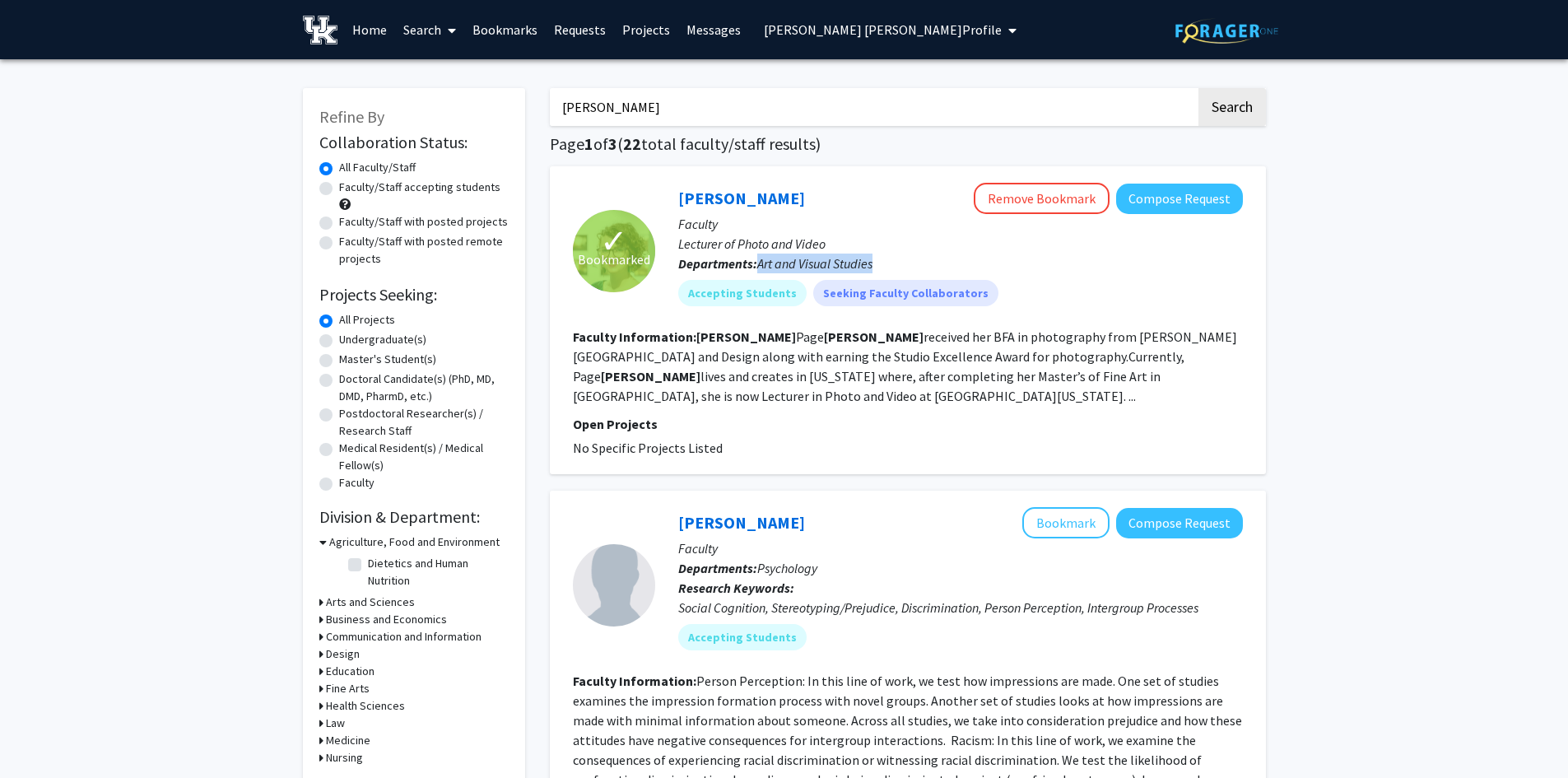
drag, startPoint x: 889, startPoint y: 258, endPoint x: 758, endPoint y: 271, distance: 131.6
click at [758, 271] on p "Departments: Art and Visual Studies" at bounding box center [960, 264] width 564 height 20
click at [425, 36] on link "Search" at bounding box center [430, 29] width 69 height 57
click at [423, 73] on span "Faculty/Staff" at bounding box center [455, 76] width 121 height 33
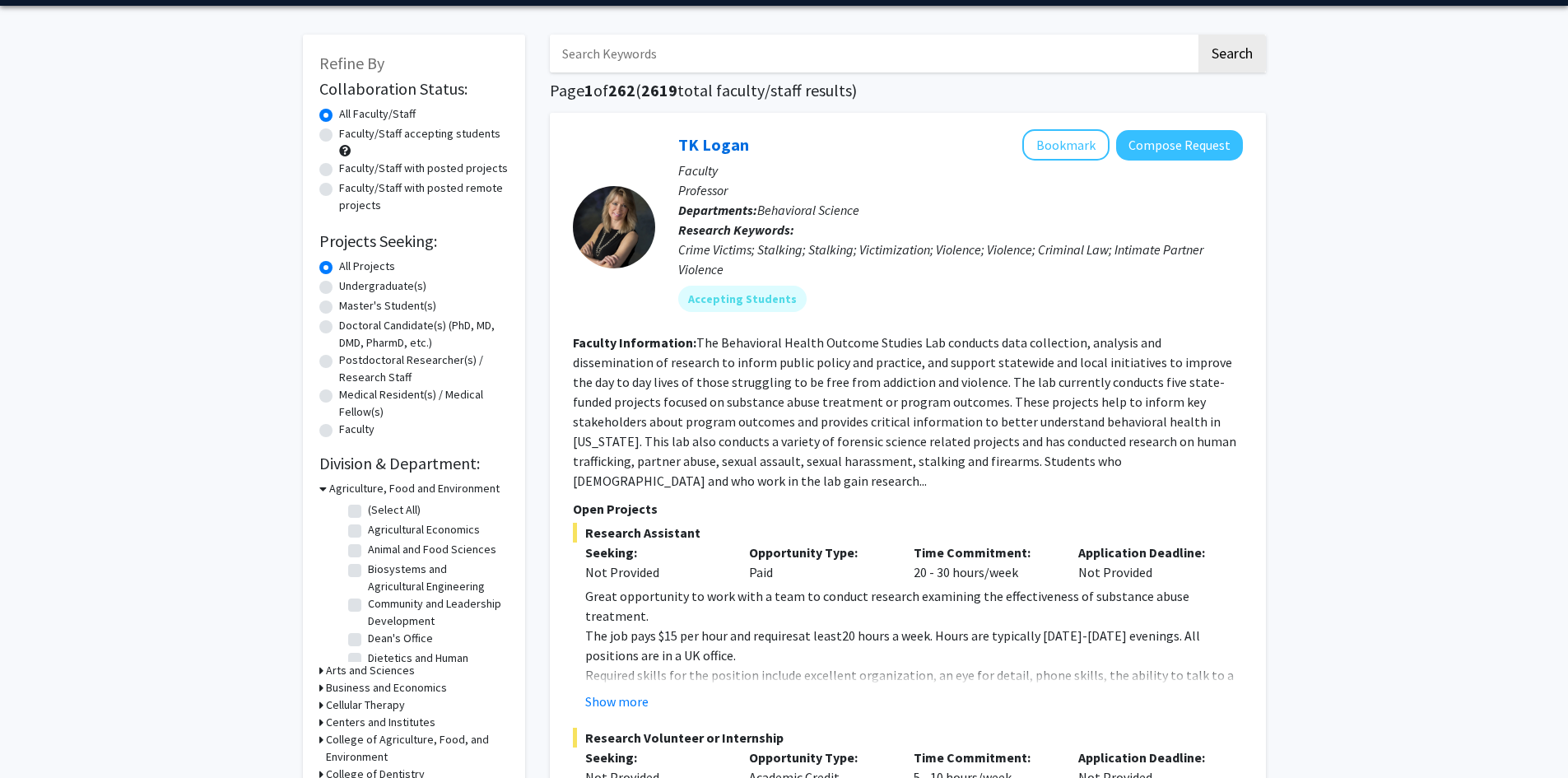
scroll to position [329, 0]
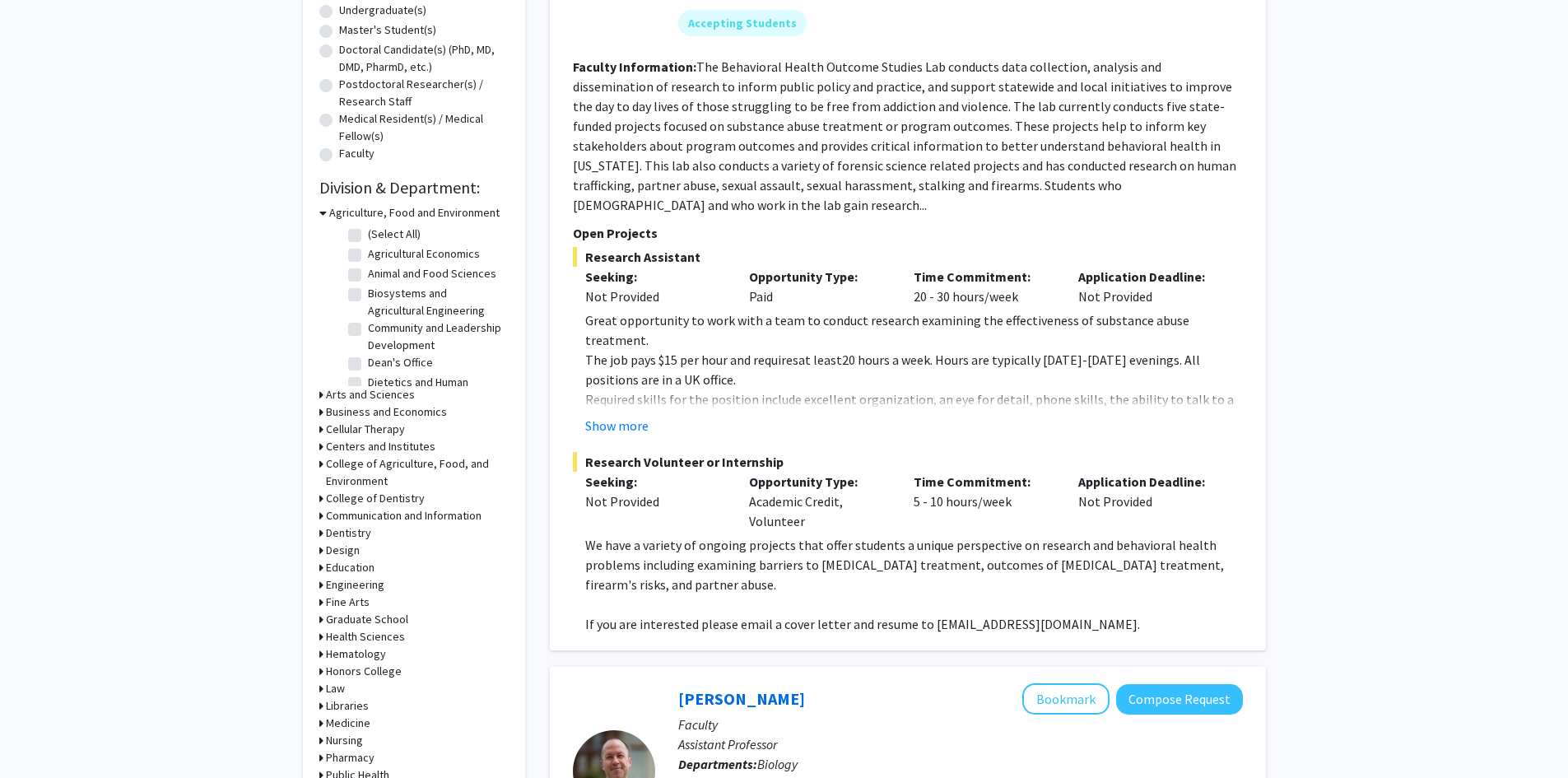
click at [339, 412] on h3 "Business and Economics" at bounding box center [386, 411] width 121 height 17
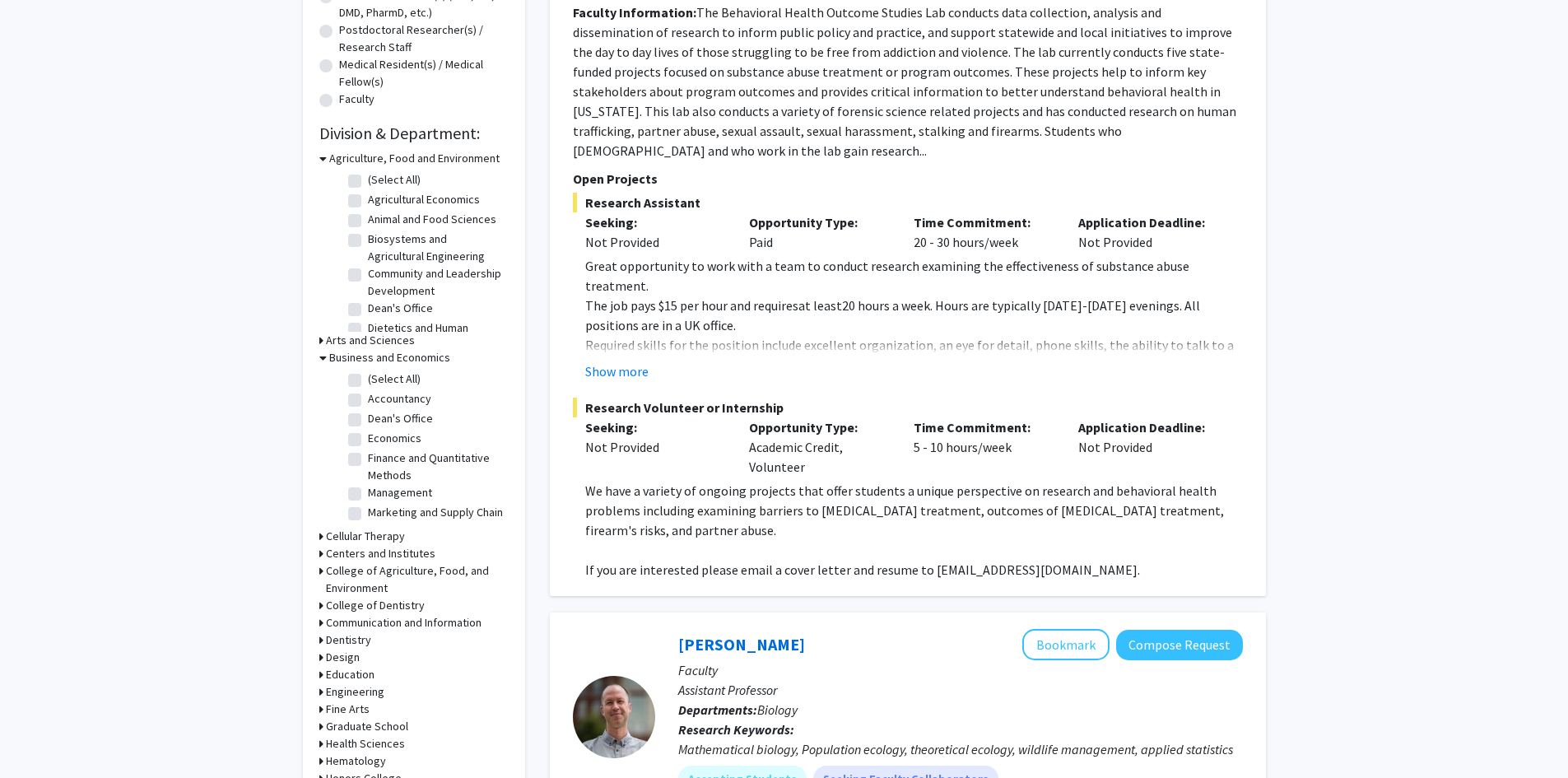
scroll to position [411, 0]
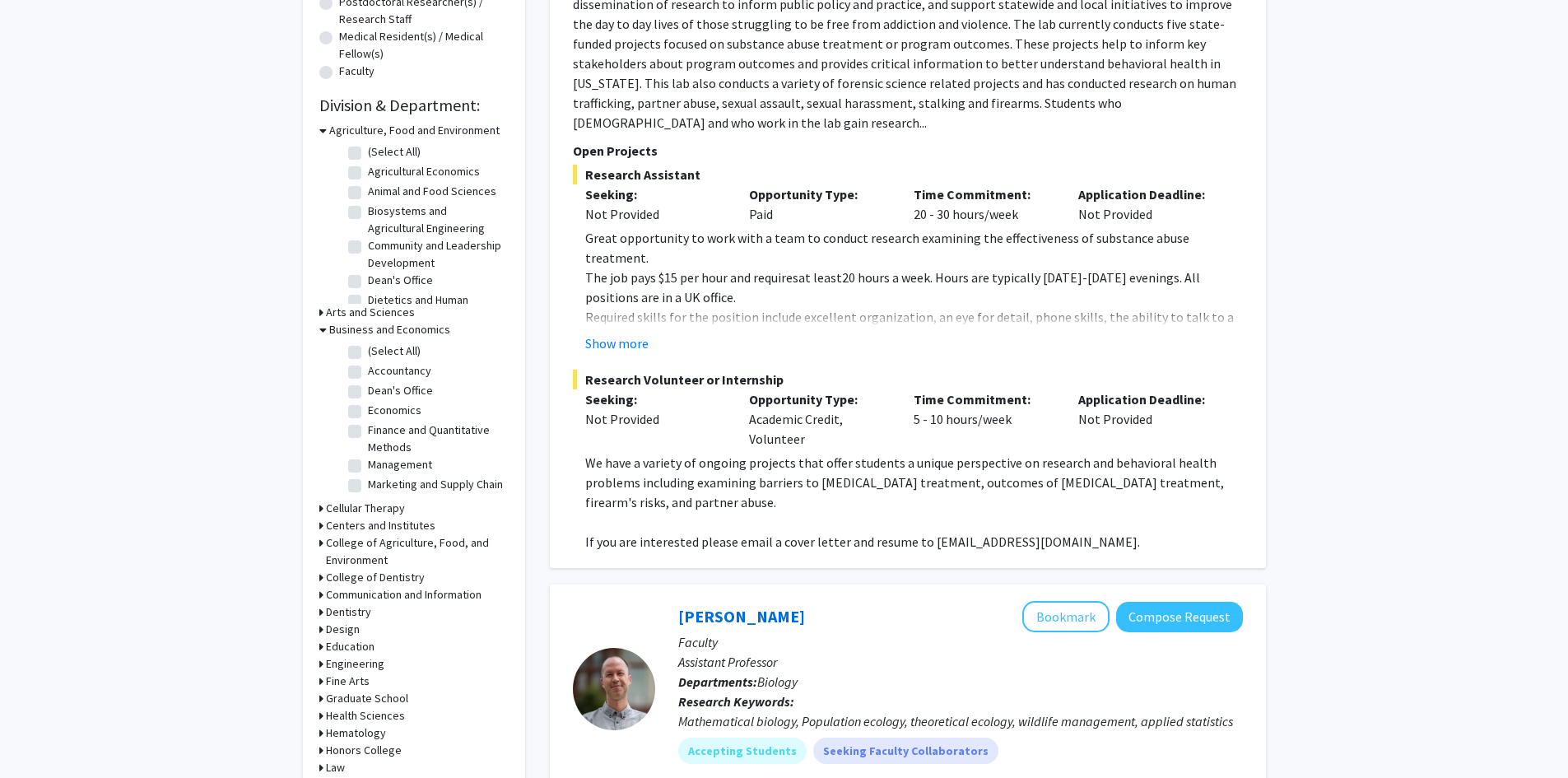
click at [322, 126] on icon at bounding box center [323, 130] width 7 height 17
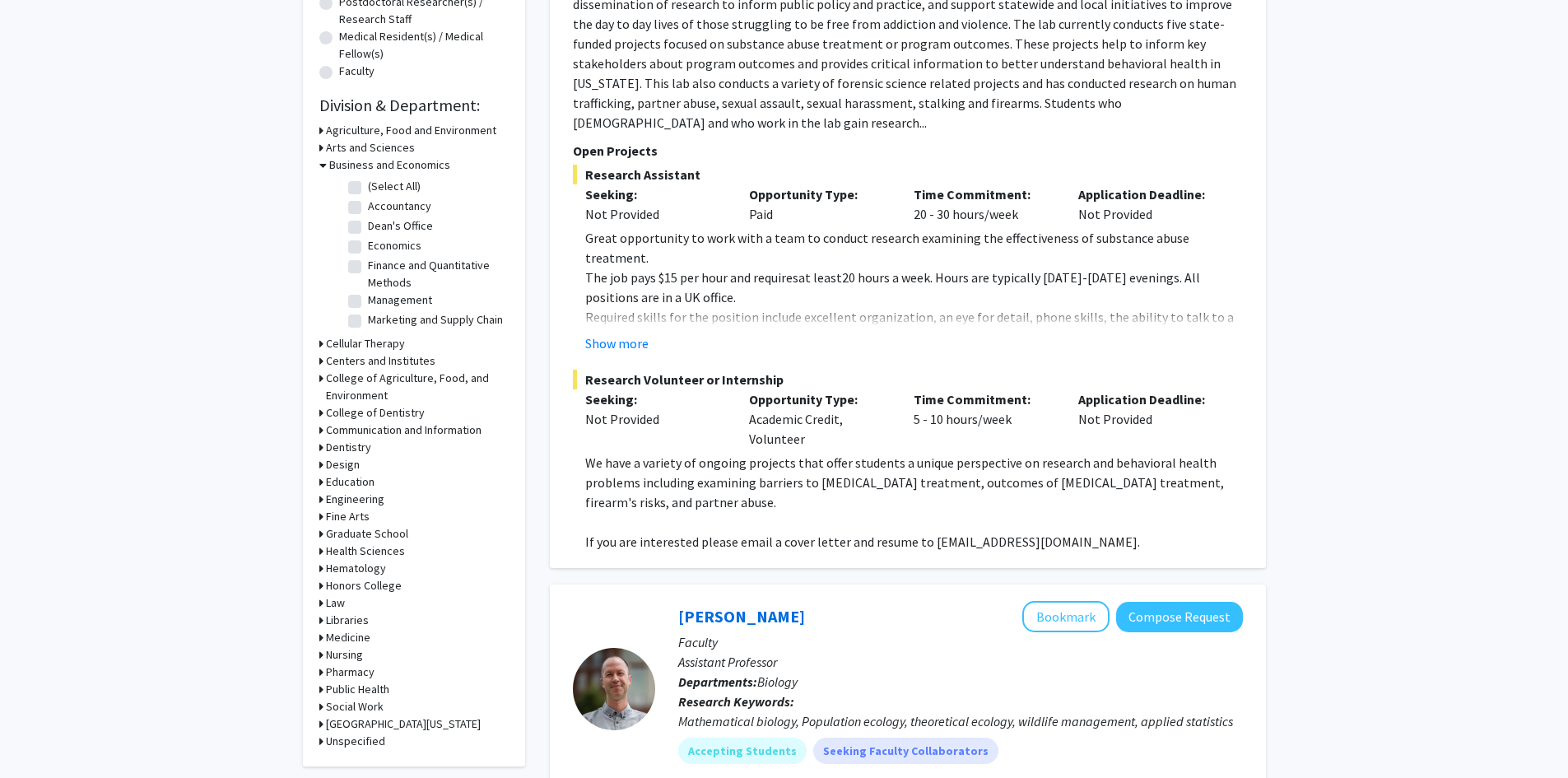
click at [368, 318] on label "Marketing and Supply Chain" at bounding box center [435, 319] width 135 height 17
click at [368, 318] on input "Marketing and Supply Chain" at bounding box center [373, 317] width 11 height 11
checkbox input "true"
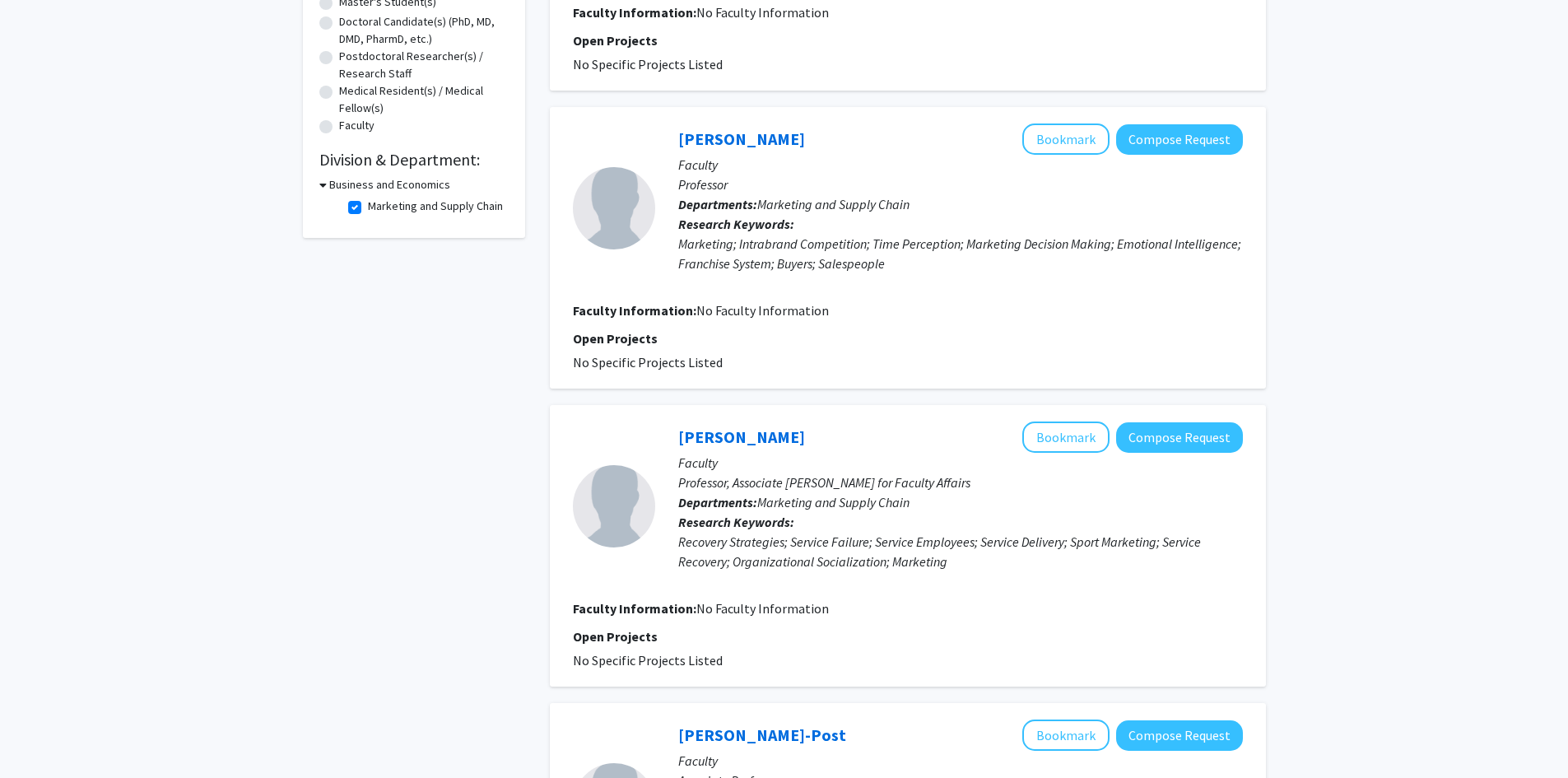
scroll to position [329, 0]
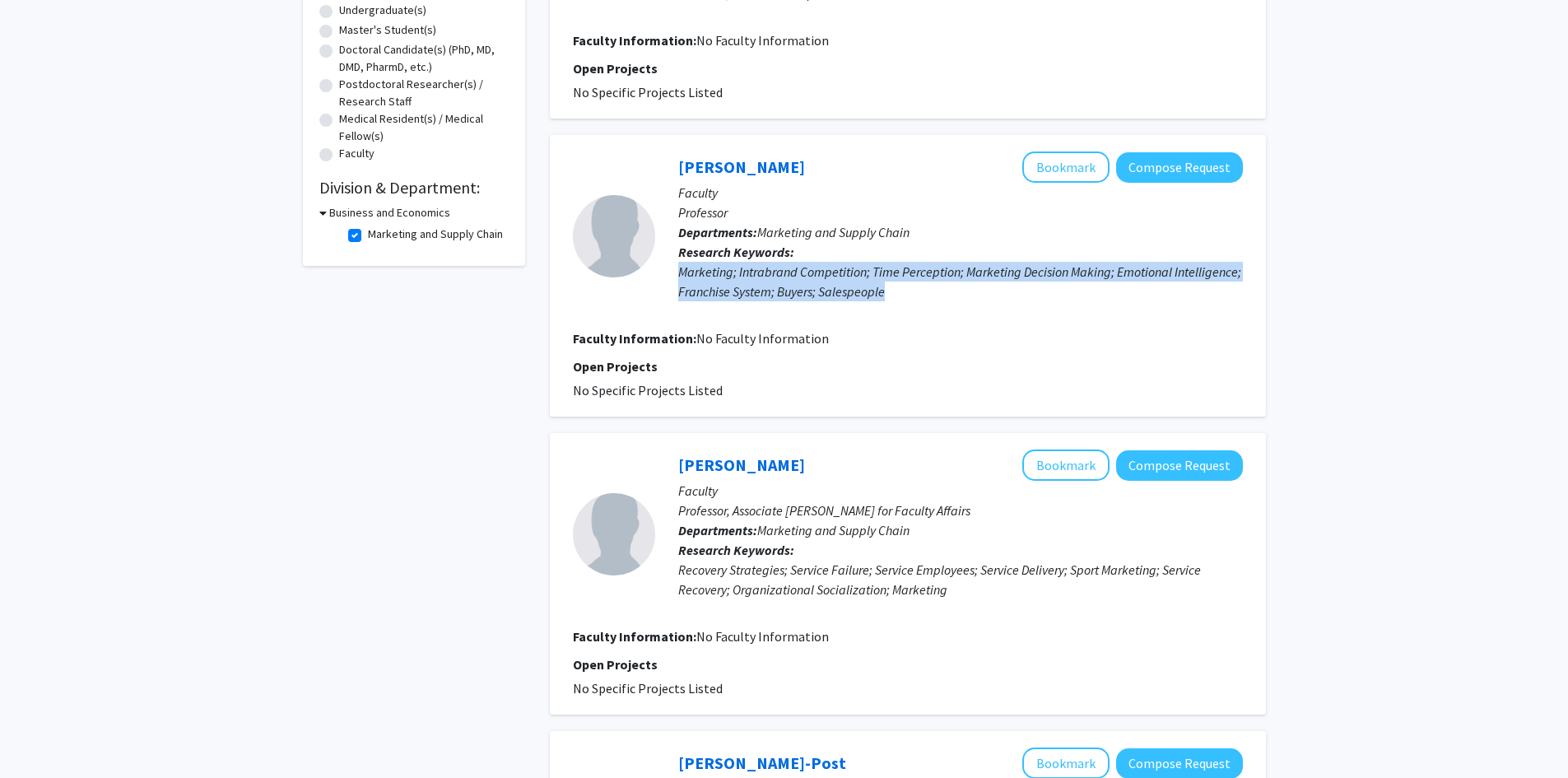
drag, startPoint x: 886, startPoint y: 295, endPoint x: 672, endPoint y: 264, distance: 216.2
click at [672, 264] on div "[PERSON_NAME] Bookmark Compose Request Faculty Professor Departments: Marketing…" at bounding box center [949, 235] width 588 height 168
click at [906, 294] on div "Marketing; Intrabrand Competition; Time Perception; Marketing Decision Making; …" at bounding box center [960, 281] width 564 height 39
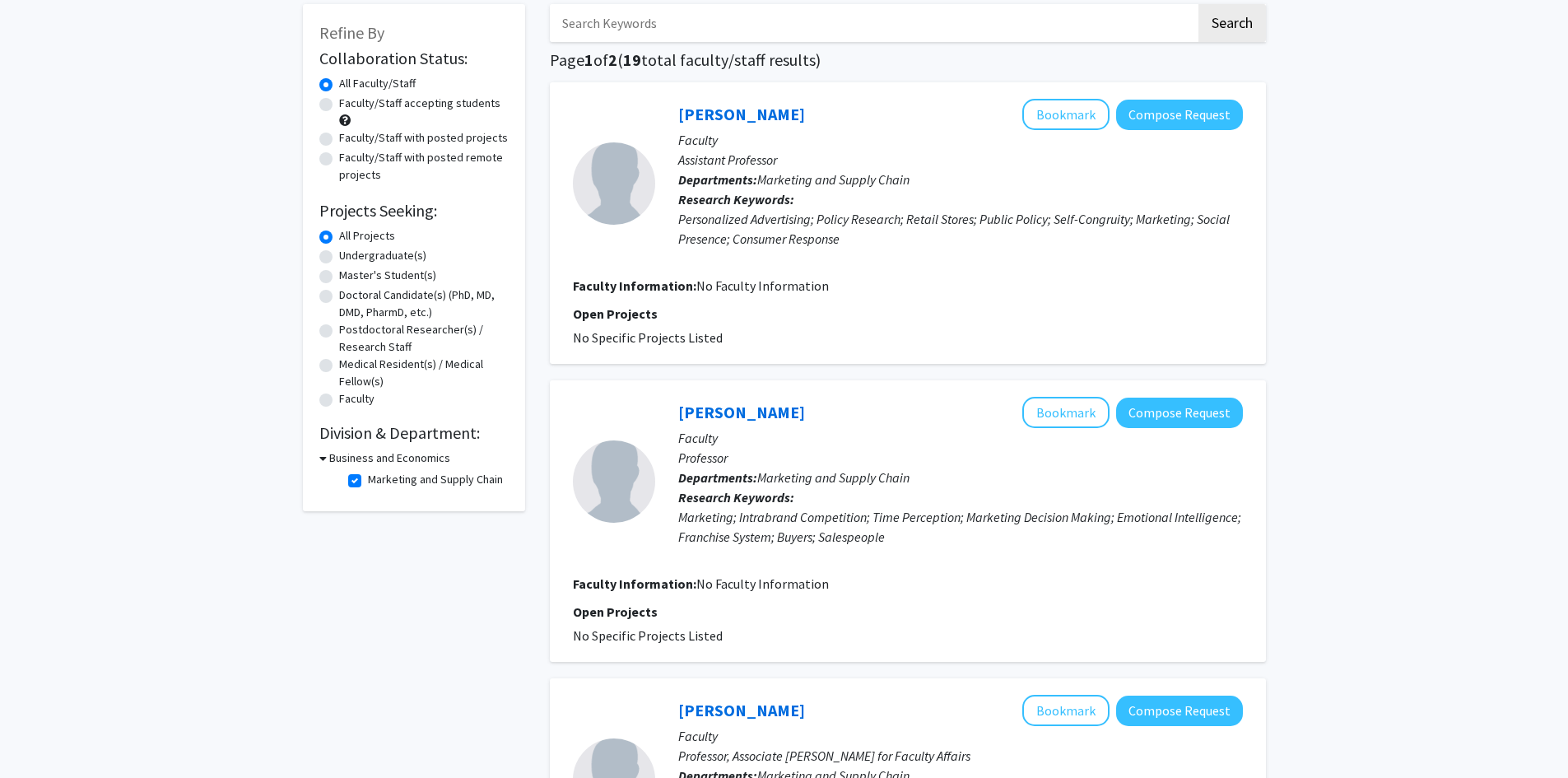
scroll to position [82, 0]
click at [368, 477] on label "Marketing and Supply Chain" at bounding box center [435, 480] width 135 height 17
click at [368, 477] on input "Marketing and Supply Chain" at bounding box center [373, 478] width 11 height 11
checkbox input "false"
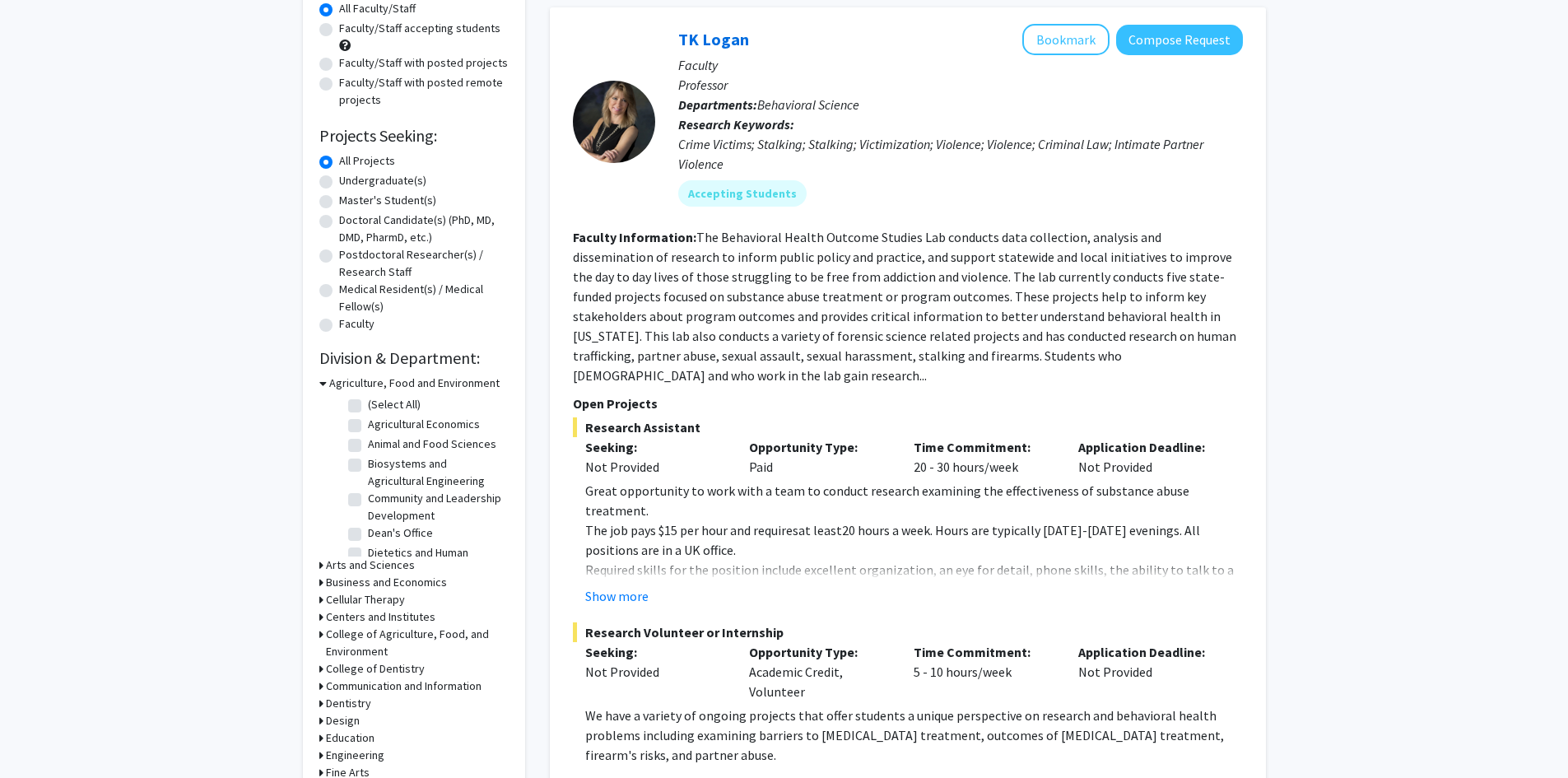
scroll to position [247, 0]
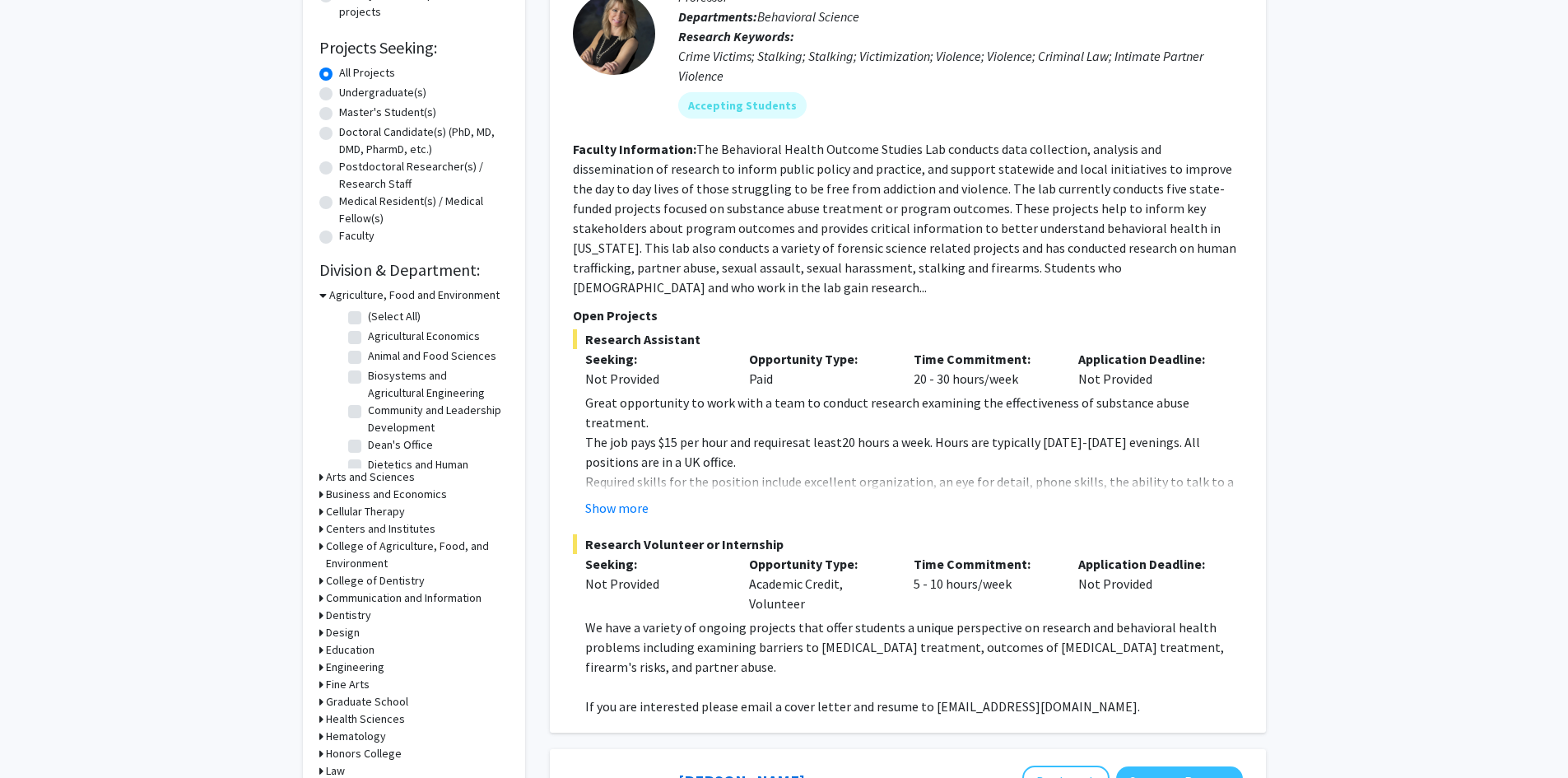
click at [322, 293] on icon at bounding box center [323, 295] width 7 height 17
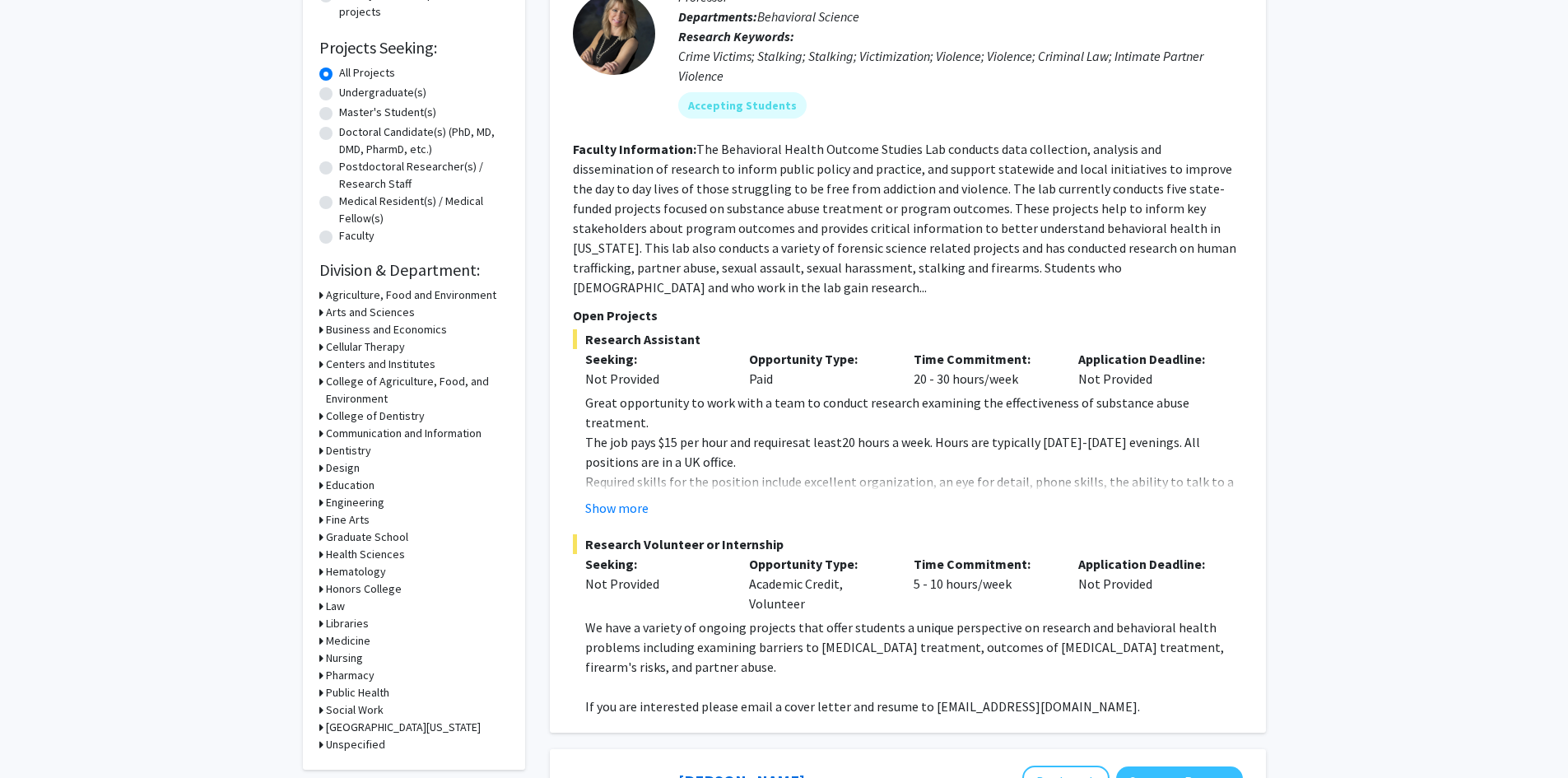
click at [321, 519] on icon at bounding box center [321, 520] width 5 height 17
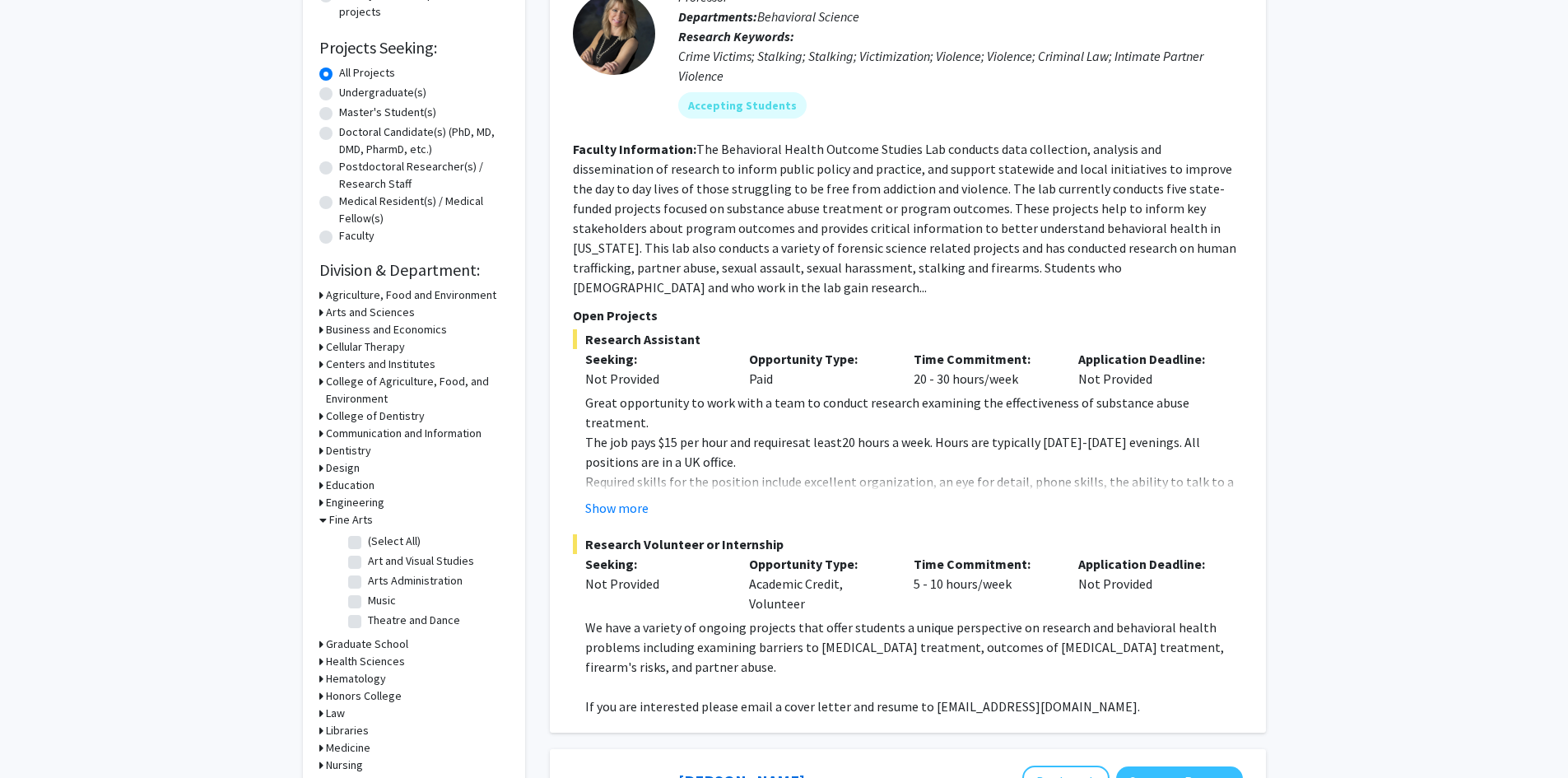
click at [368, 566] on label "Art and Visual Studies" at bounding box center [420, 561] width 106 height 17
click at [368, 563] on input "Art and Visual Studies" at bounding box center [373, 558] width 11 height 11
checkbox input "true"
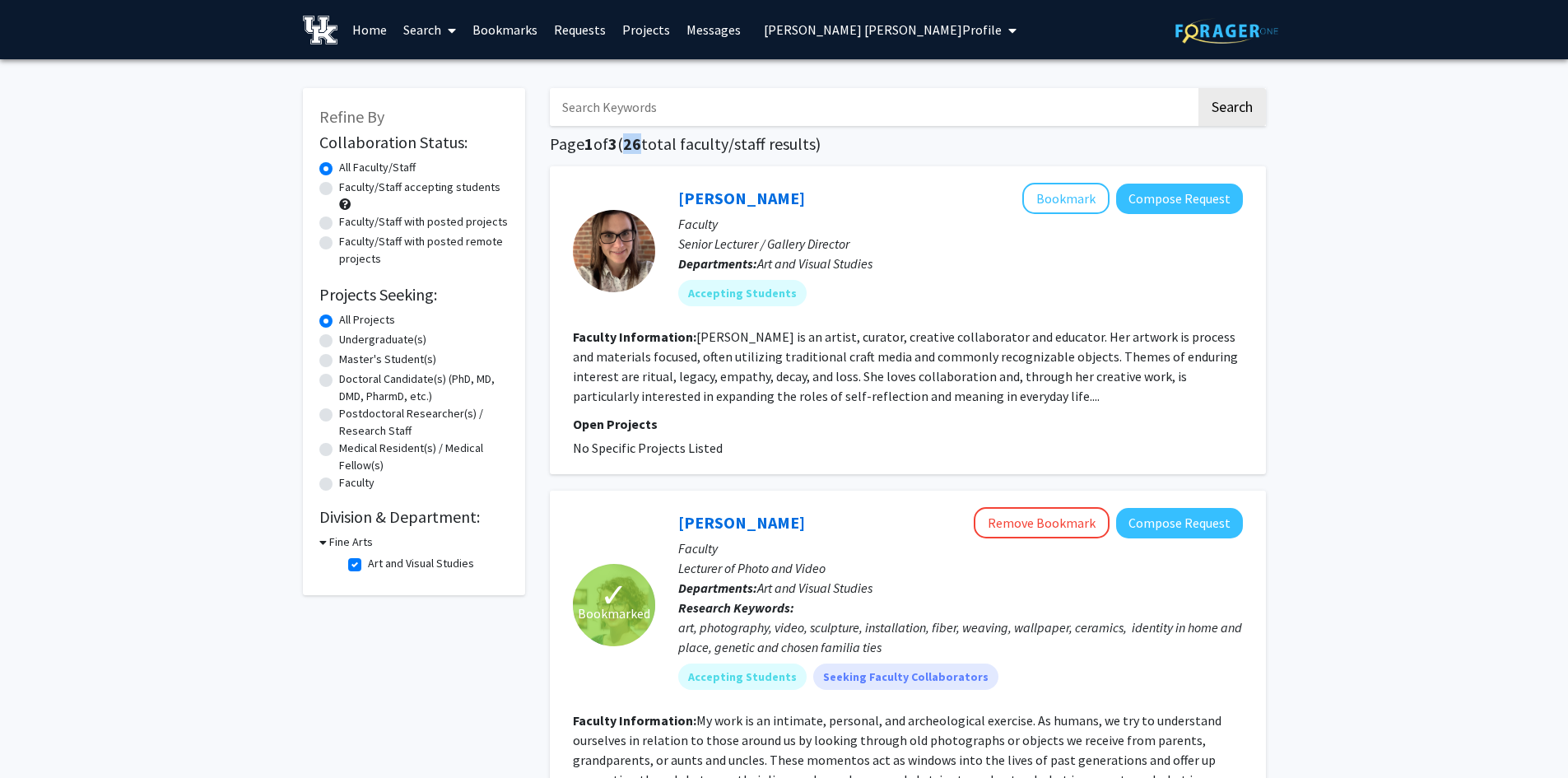
drag, startPoint x: 646, startPoint y: 139, endPoint x: 632, endPoint y: 140, distance: 14.0
click at [632, 140] on span "26" at bounding box center [632, 143] width 18 height 21
click at [731, 198] on link "[PERSON_NAME]" at bounding box center [741, 197] width 126 height 21
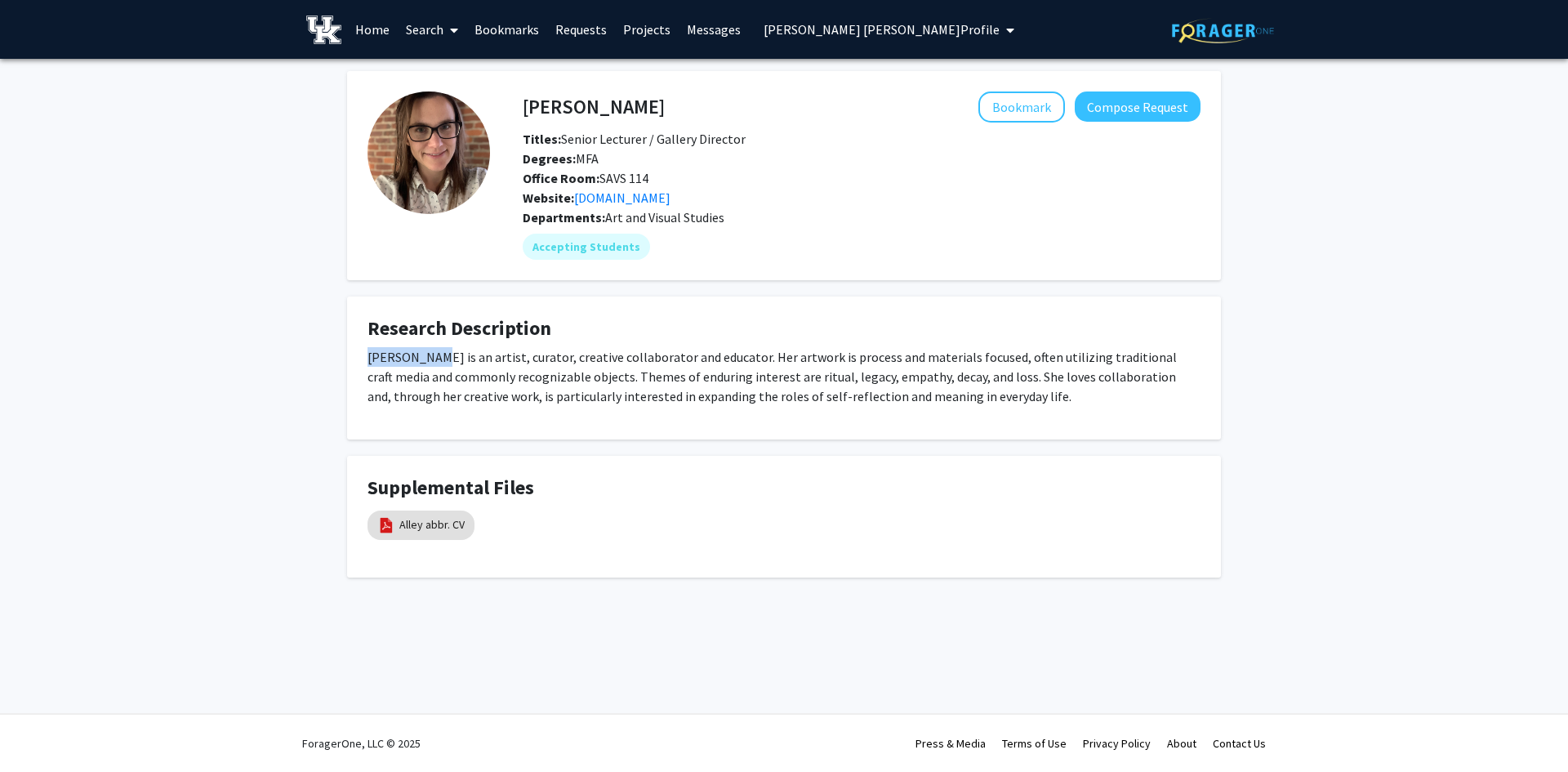
drag, startPoint x: 428, startPoint y: 361, endPoint x: 357, endPoint y: 366, distance: 71.2
click at [357, 366] on fg-card "Research Description [PERSON_NAME] is an artist, curator, creative collaborator…" at bounding box center [784, 367] width 874 height 143
drag, startPoint x: 747, startPoint y: 144, endPoint x: 658, endPoint y: 144, distance: 89.0
click at [658, 144] on div "Titles: Senior Lecturer / Gallery Director" at bounding box center [845, 139] width 670 height 20
click at [1038, 101] on button "Bookmark" at bounding box center [1022, 107] width 87 height 31
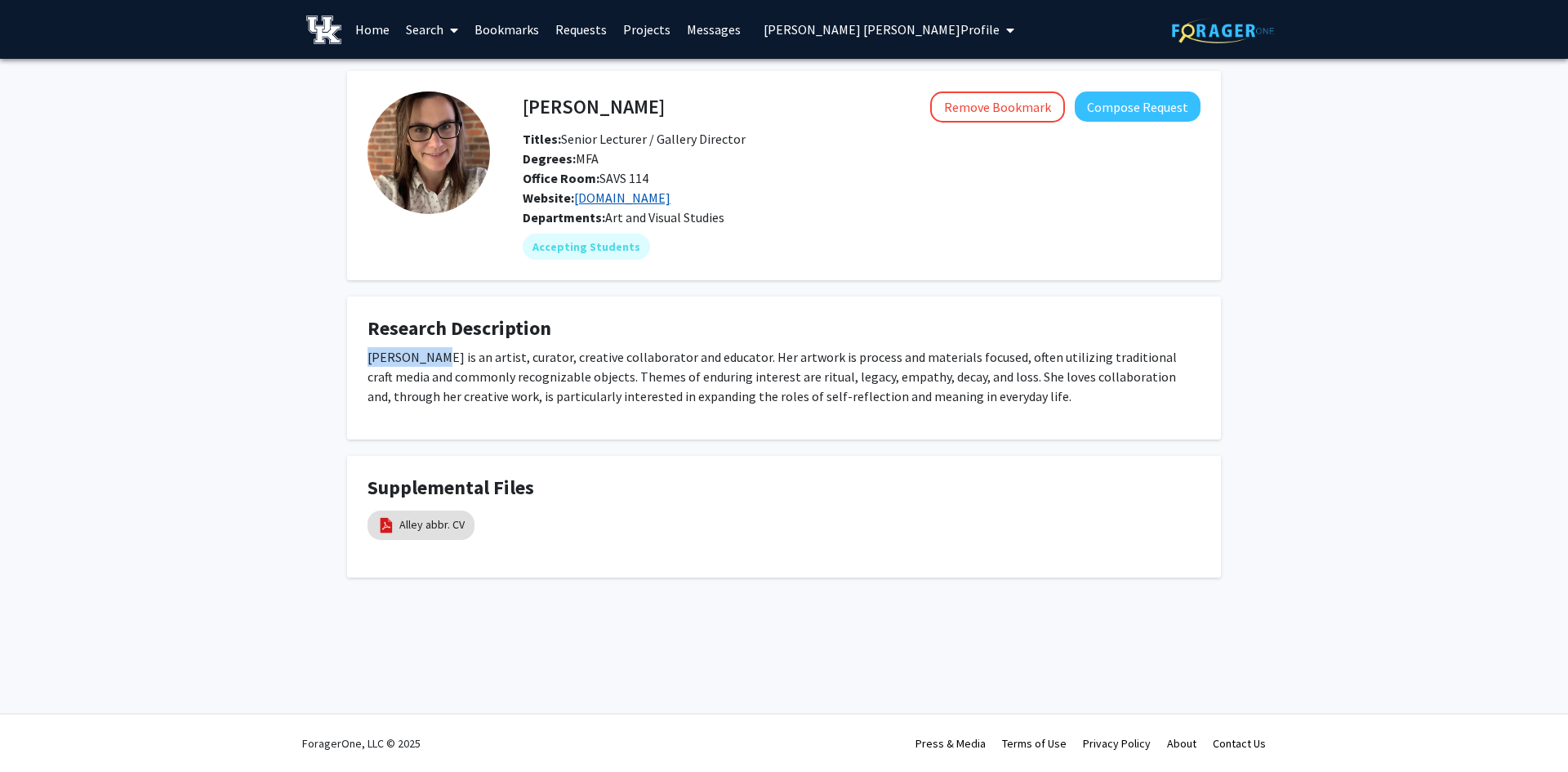
click at [602, 199] on link "[DOMAIN_NAME]" at bounding box center [622, 198] width 97 height 16
click at [992, 109] on button "Remove Bookmark" at bounding box center [997, 107] width 135 height 31
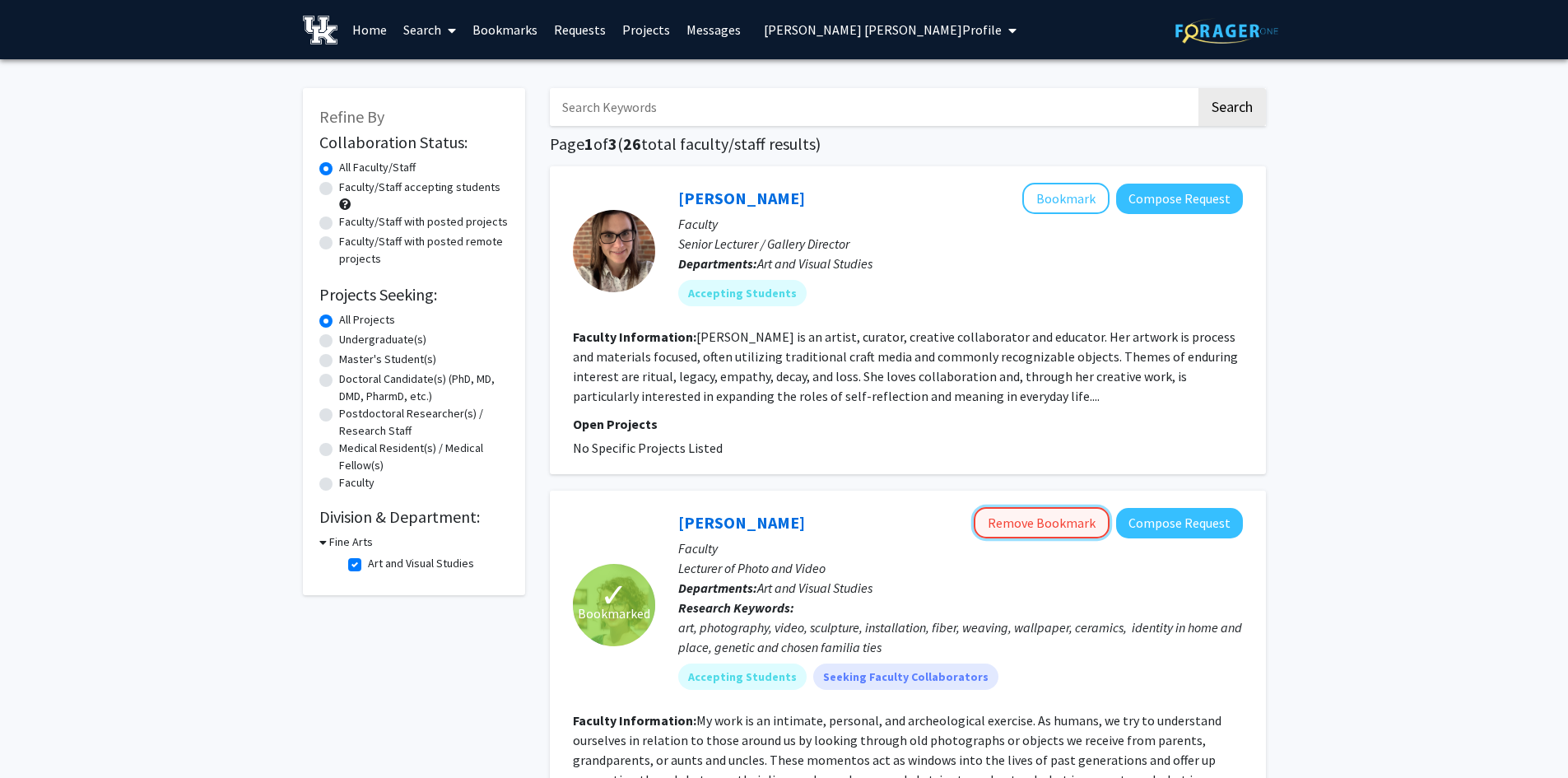
click at [1049, 520] on button "Remove Bookmark" at bounding box center [1041, 522] width 136 height 31
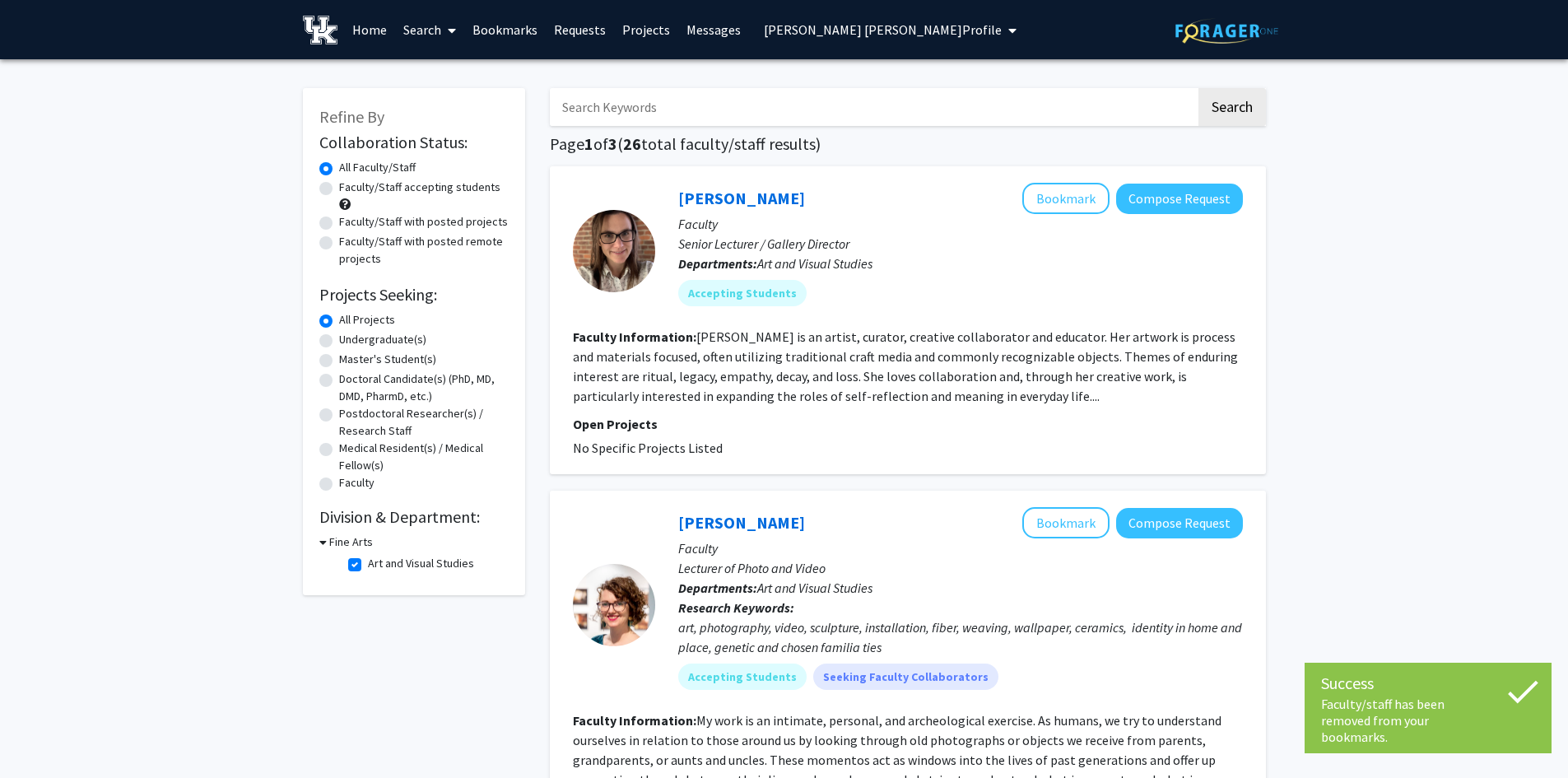
click at [368, 566] on label "Art and Visual Studies" at bounding box center [420, 562] width 106 height 17
click at [368, 565] on input "Art and Visual Studies" at bounding box center [373, 560] width 11 height 11
checkbox input "false"
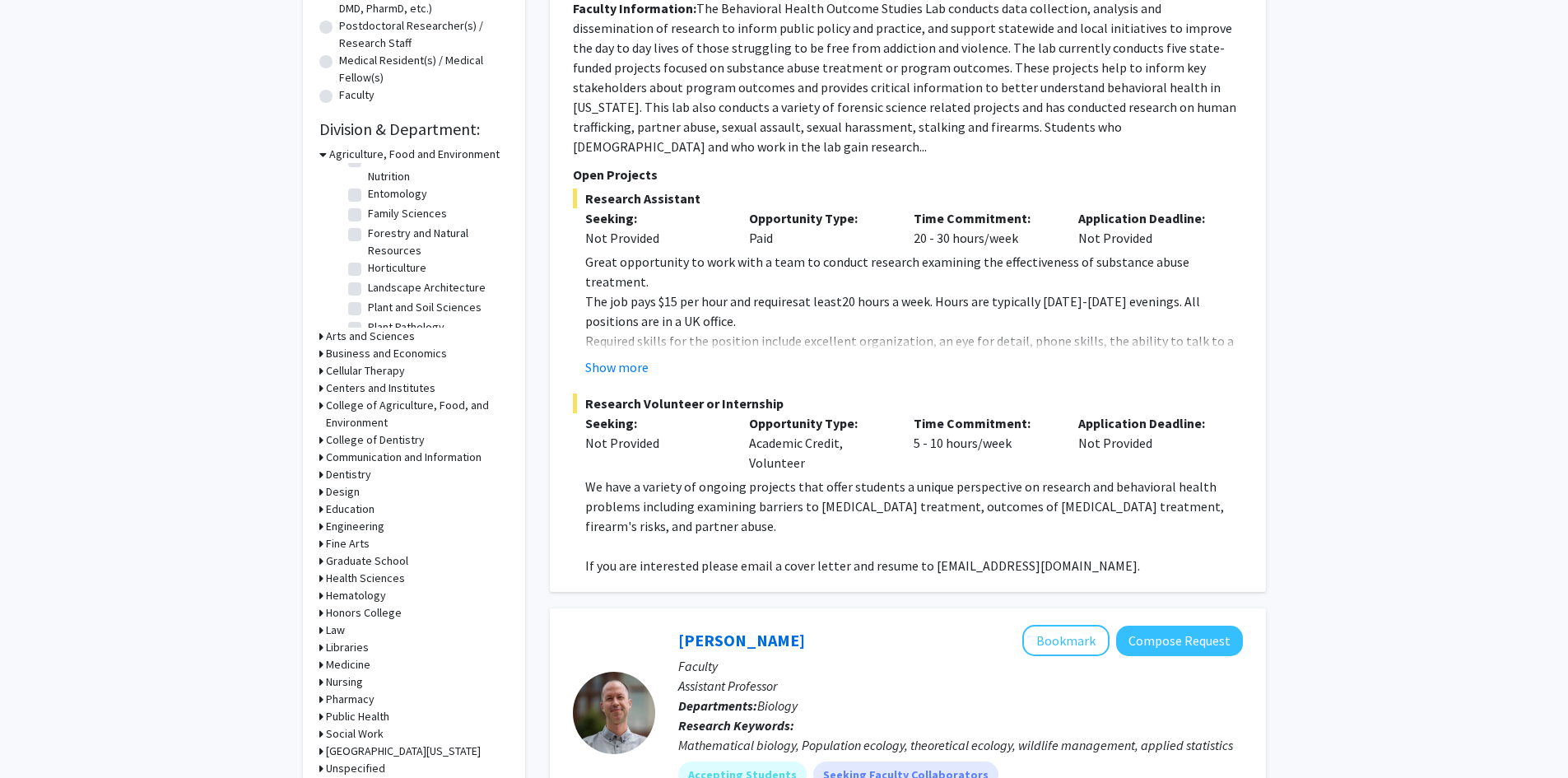
scroll to position [411, 0]
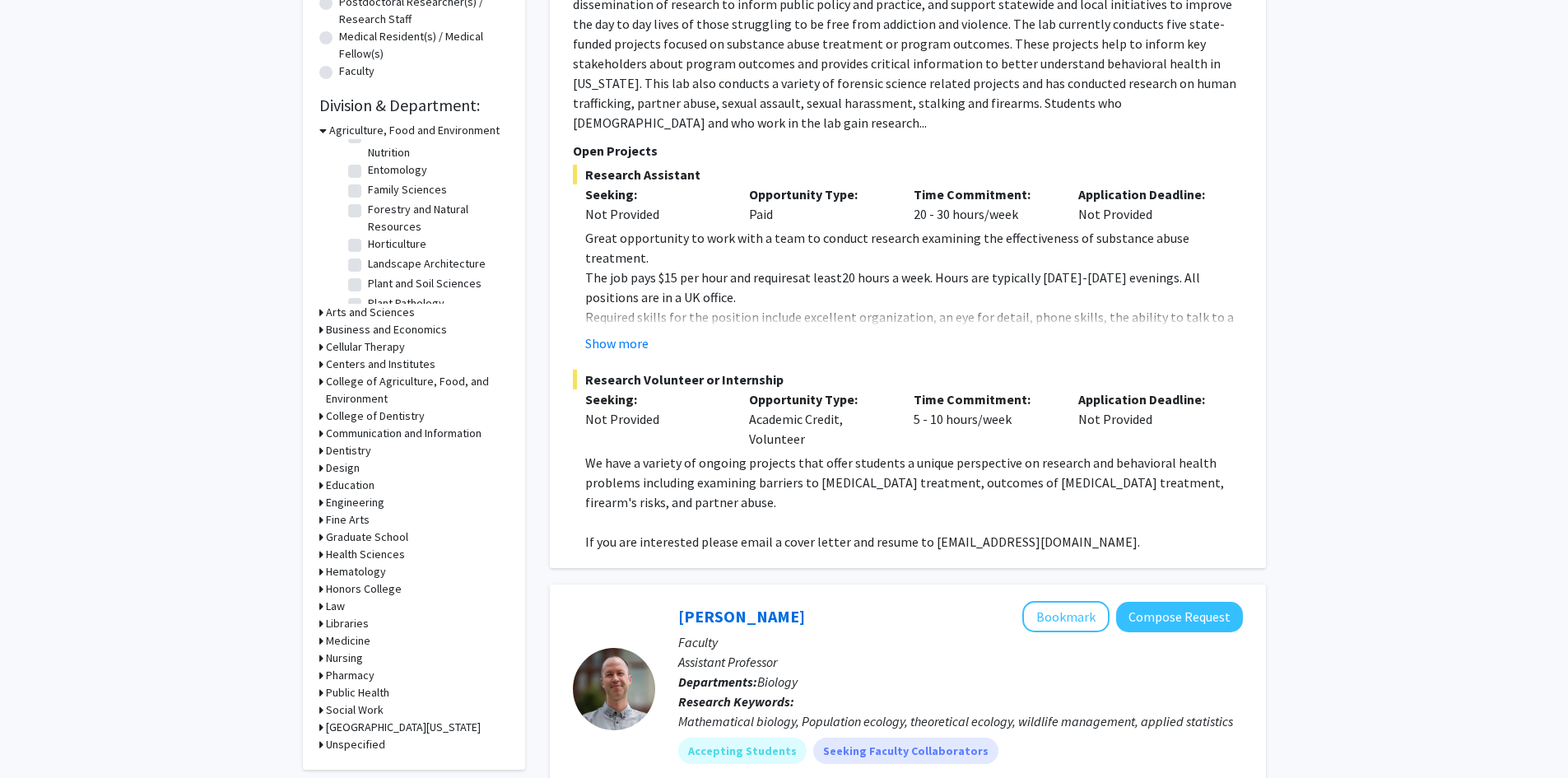
click at [320, 470] on icon at bounding box center [321, 468] width 5 height 17
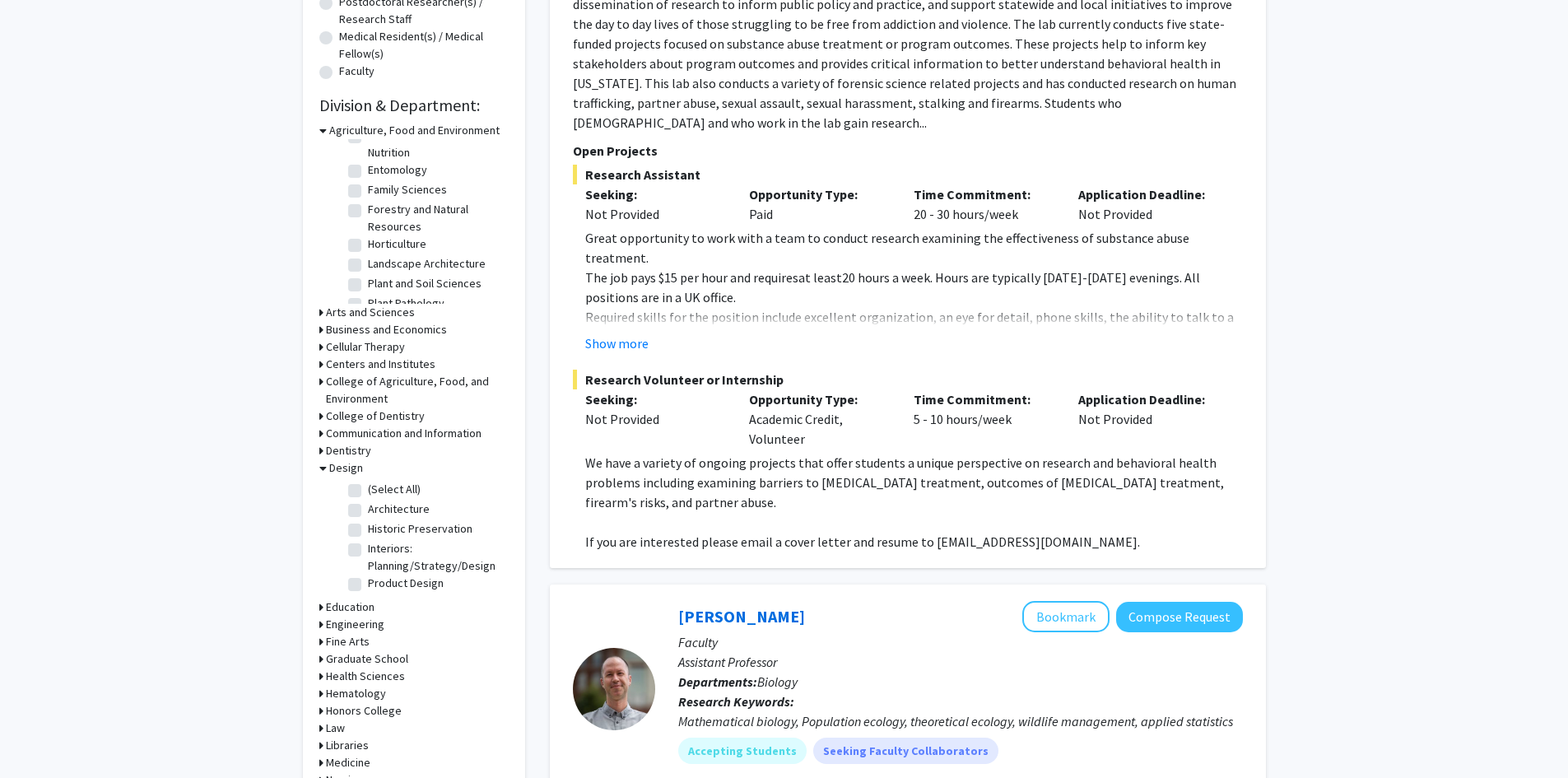
click at [350, 503] on fg-checkbox "Architecture Architecture" at bounding box center [427, 510] width 157 height 20
click at [368, 508] on label "Architecture" at bounding box center [399, 509] width 62 height 17
click at [368, 508] on input "Architecture" at bounding box center [373, 506] width 11 height 11
checkbox input "true"
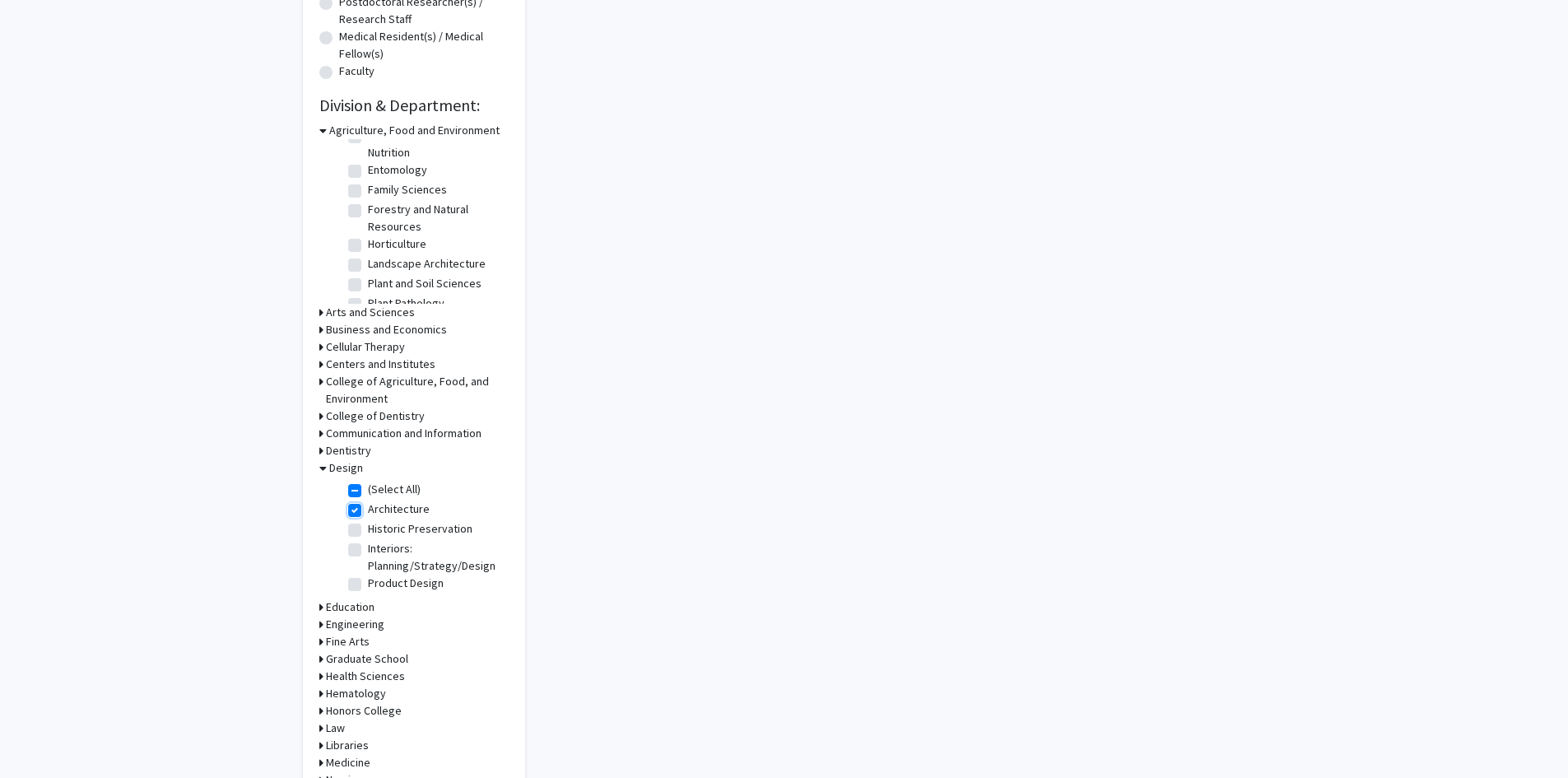
checkbox input "true"
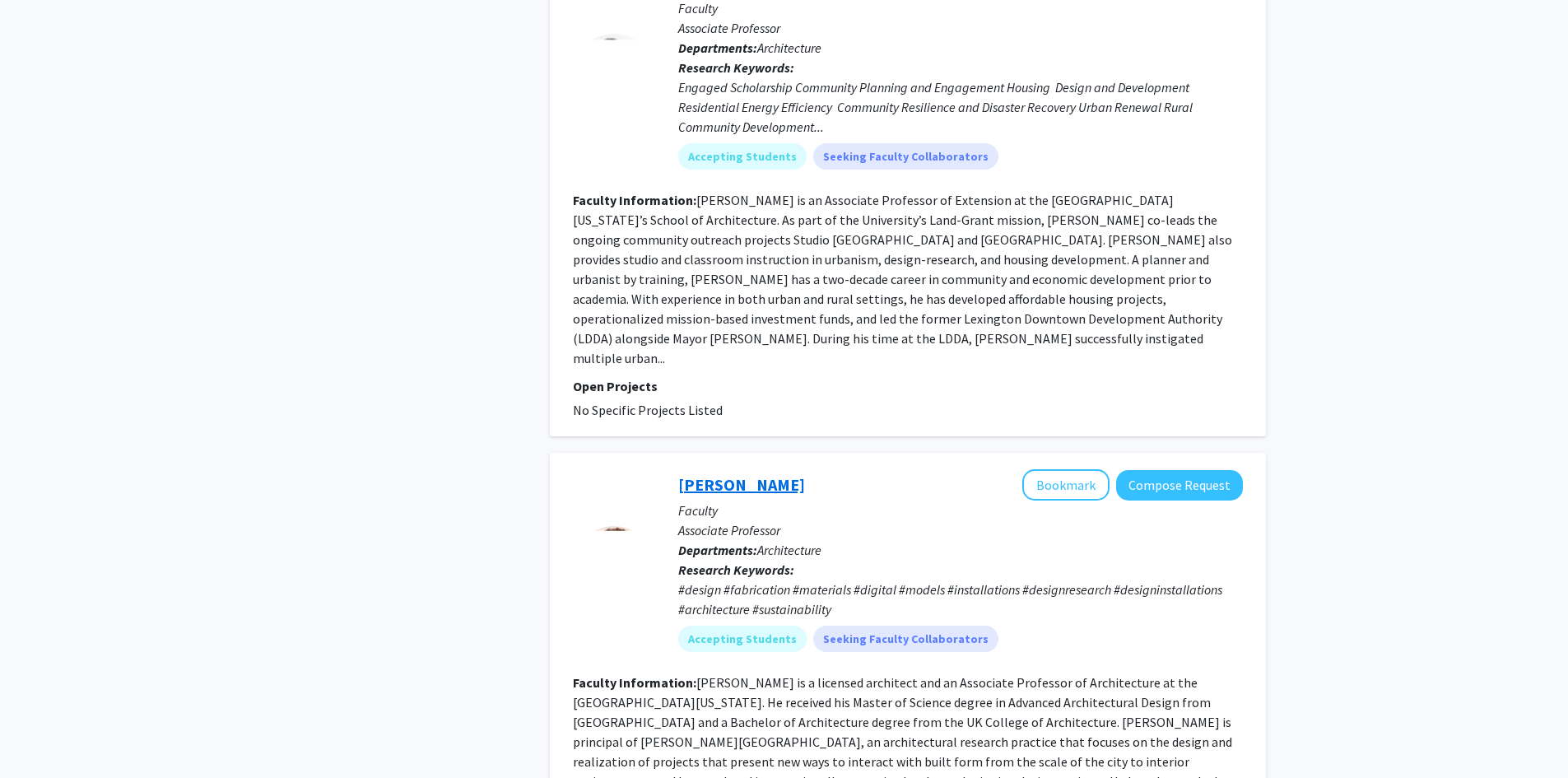
scroll to position [905, 0]
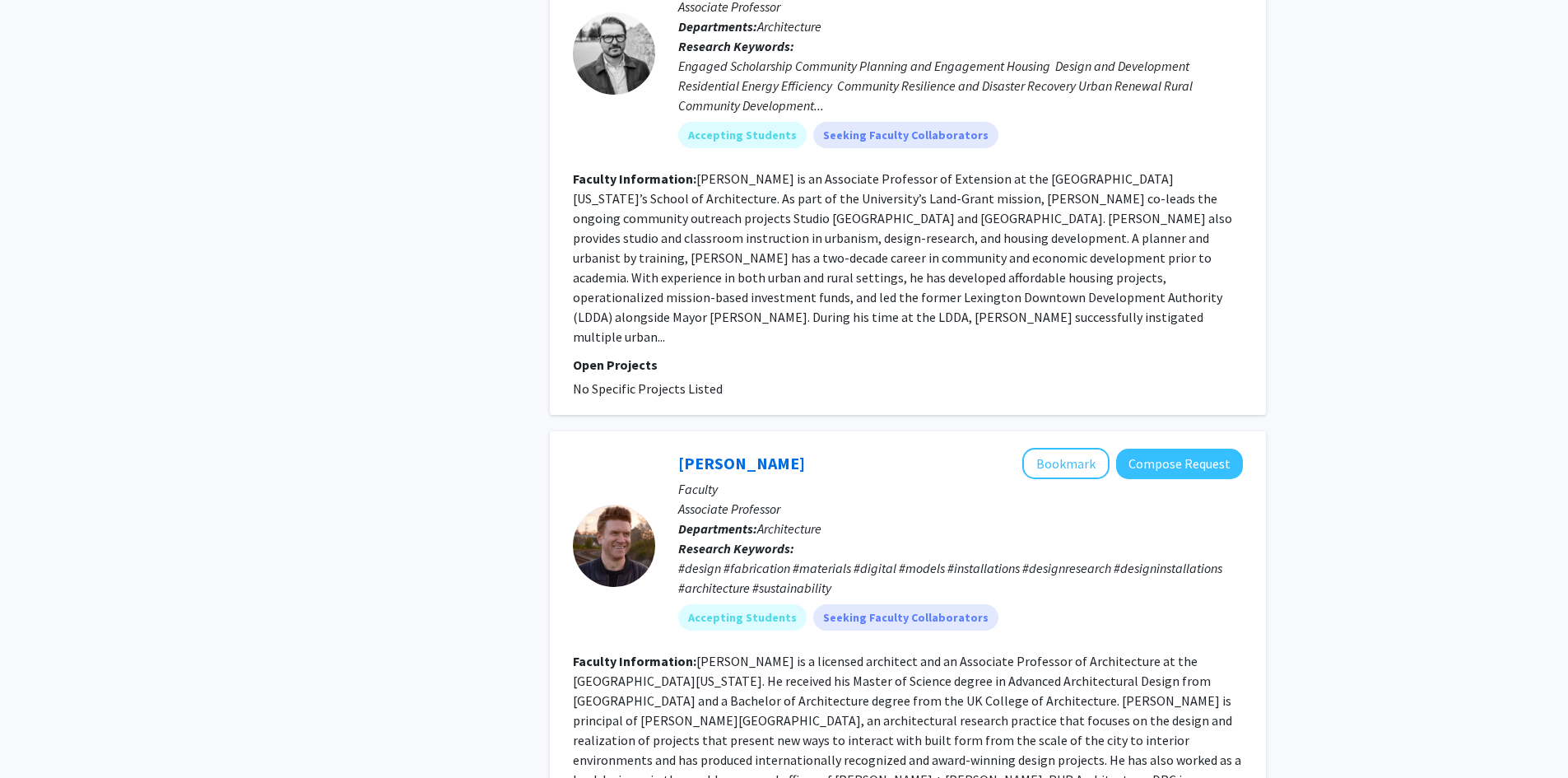
drag, startPoint x: 751, startPoint y: 425, endPoint x: 753, endPoint y: 410, distance: 15.1
click at [751, 452] on link "[PERSON_NAME]" at bounding box center [741, 462] width 126 height 21
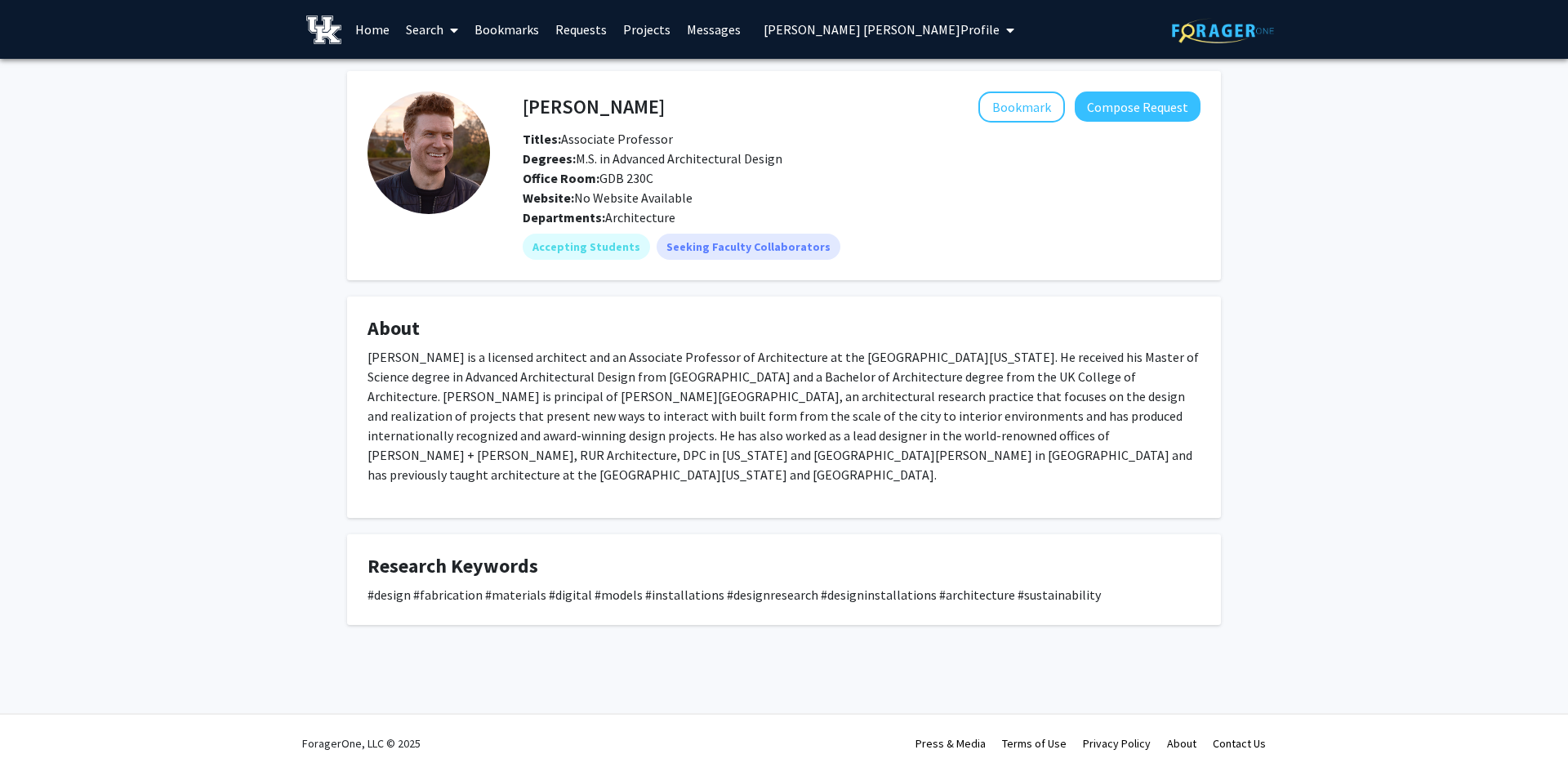
drag, startPoint x: 415, startPoint y: 24, endPoint x: 434, endPoint y: 47, distance: 29.8
click at [415, 24] on link "Search" at bounding box center [432, 29] width 69 height 57
click at [431, 65] on span "Faculty/Staff" at bounding box center [457, 75] width 120 height 33
